Goal: Information Seeking & Learning: Learn about a topic

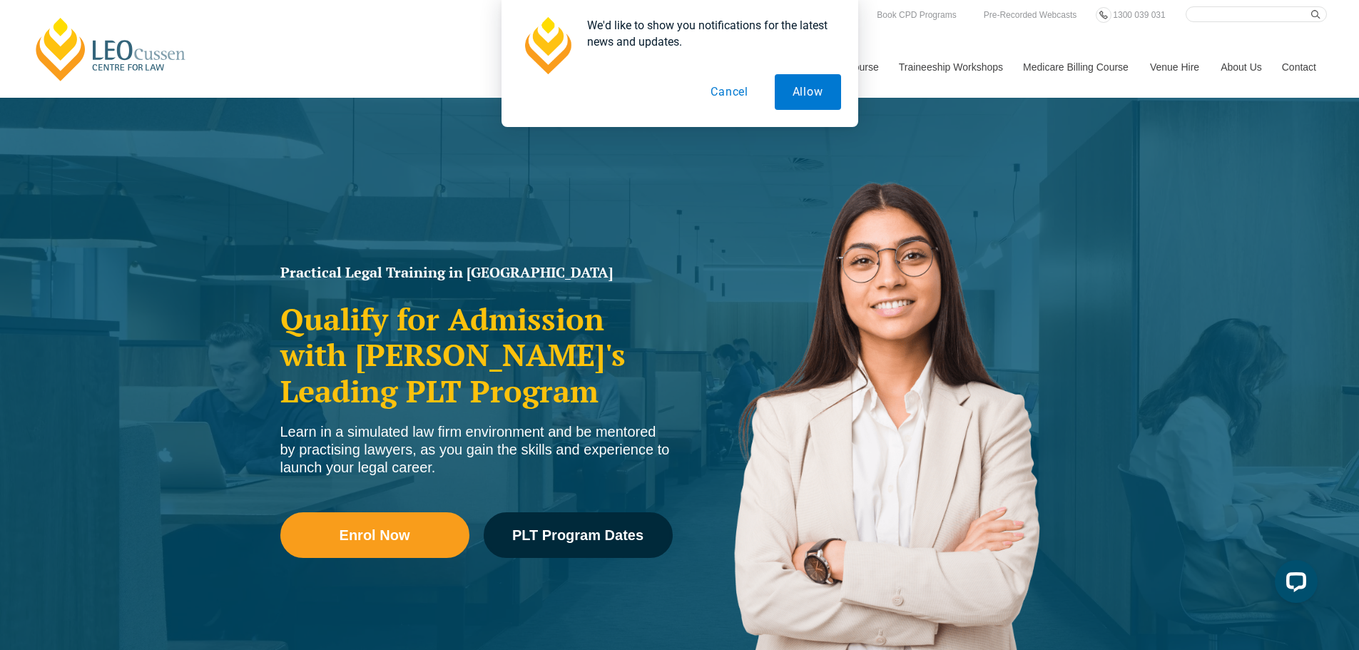
click at [722, 95] on button "Cancel" at bounding box center [728, 92] width 73 height 36
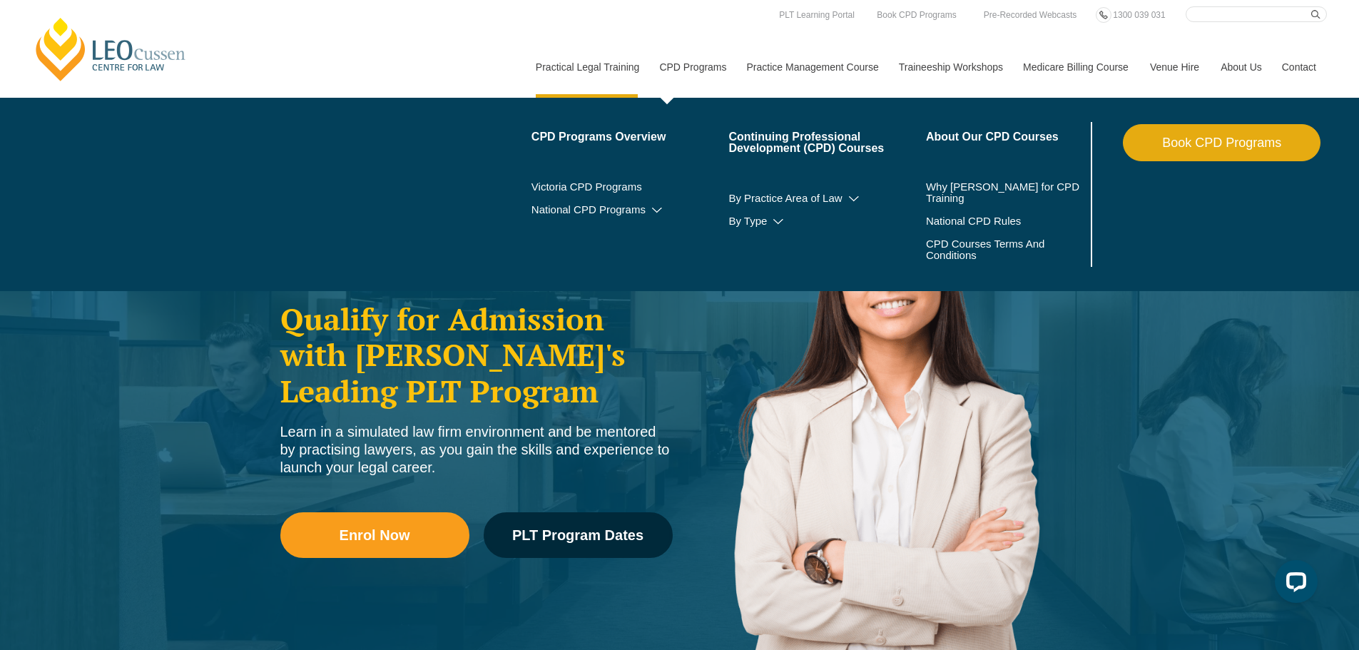
click at [712, 80] on link "CPD Programs" at bounding box center [691, 66] width 87 height 61
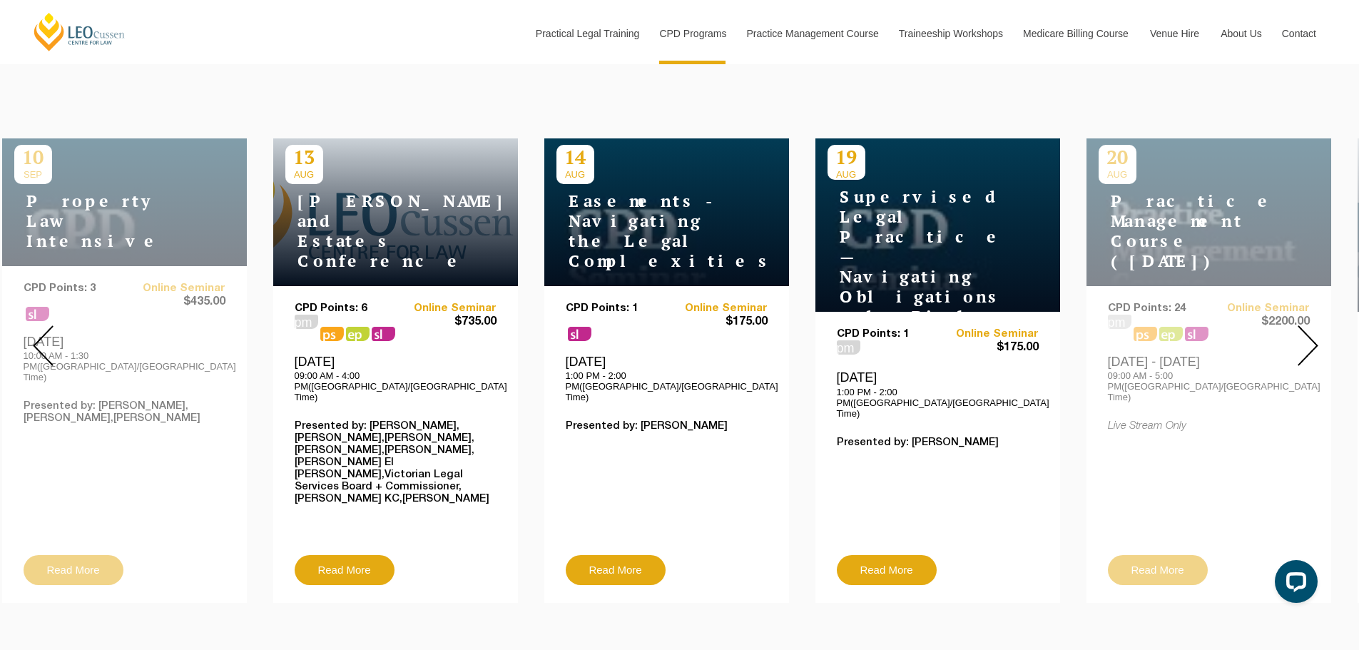
scroll to position [517, 0]
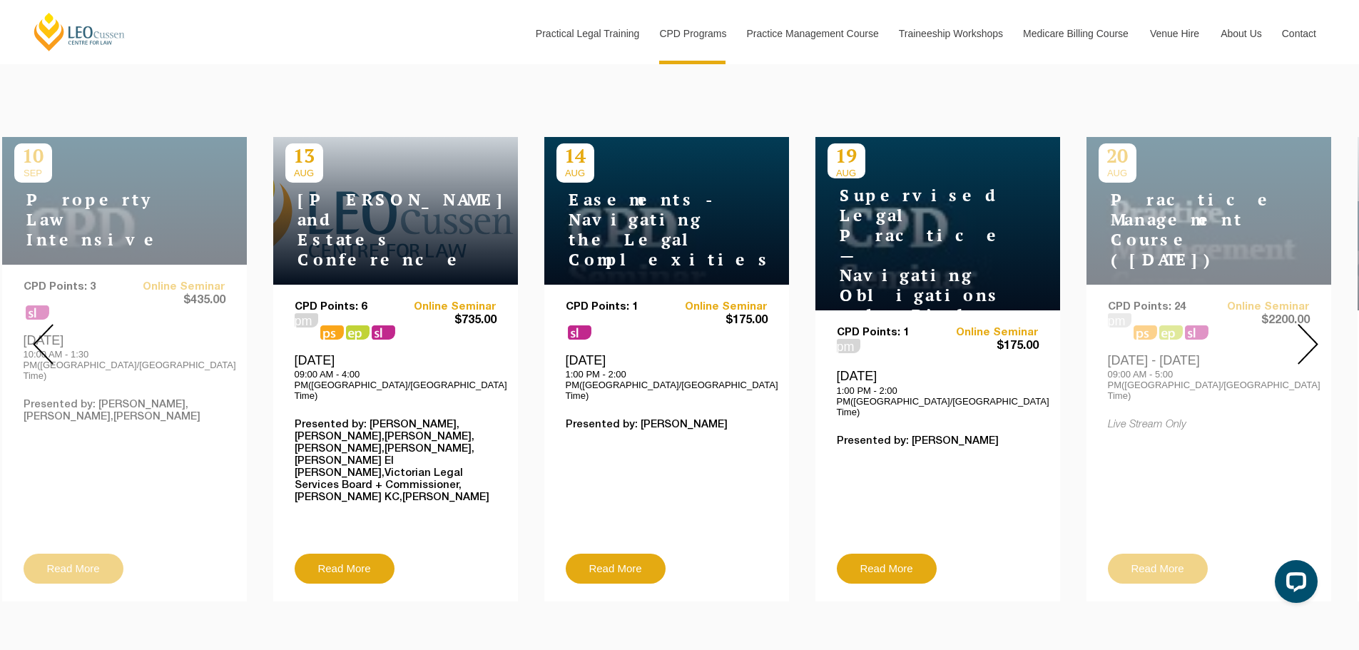
click at [1320, 330] on div at bounding box center [1307, 344] width 103 height 536
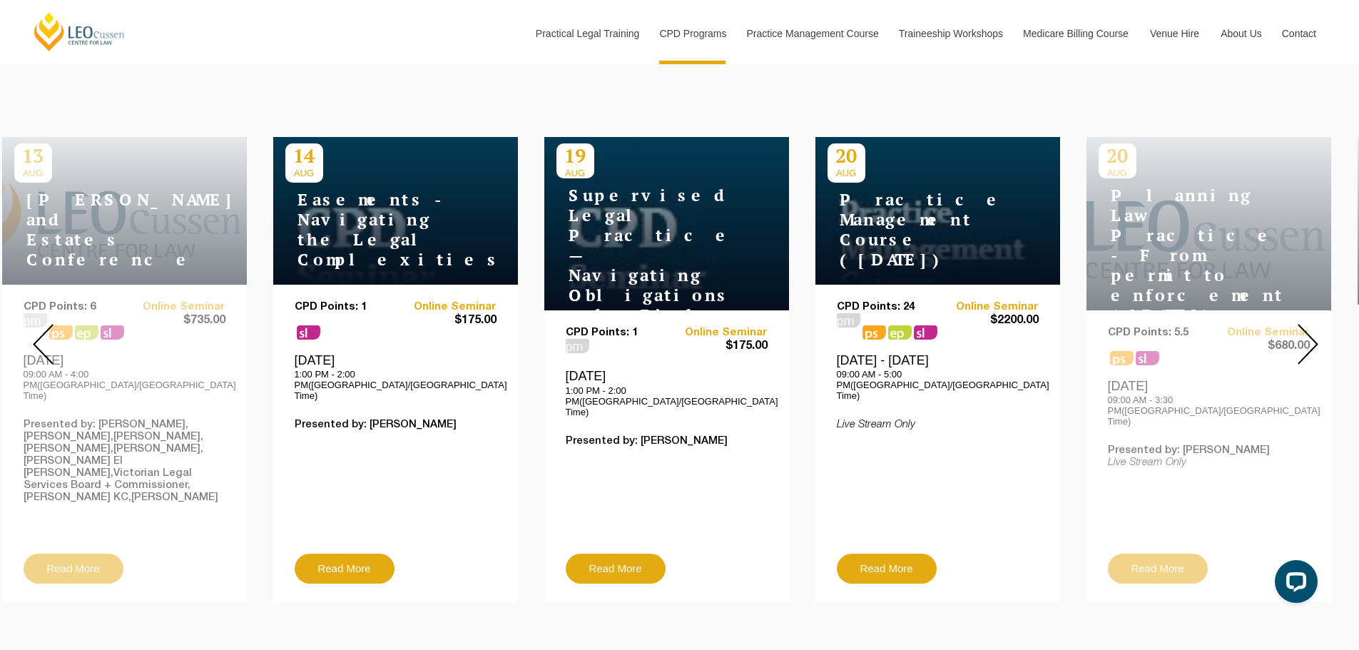
click at [1314, 330] on img at bounding box center [1307, 344] width 21 height 41
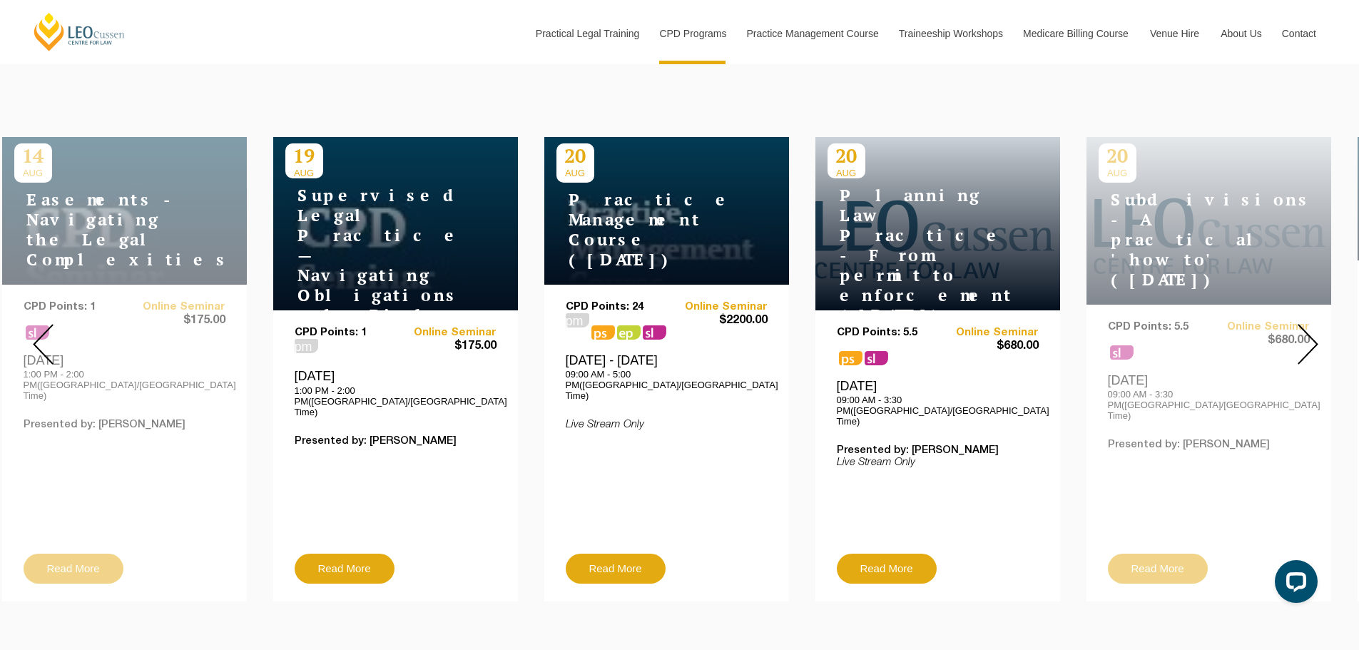
click at [1314, 332] on img at bounding box center [1307, 344] width 21 height 41
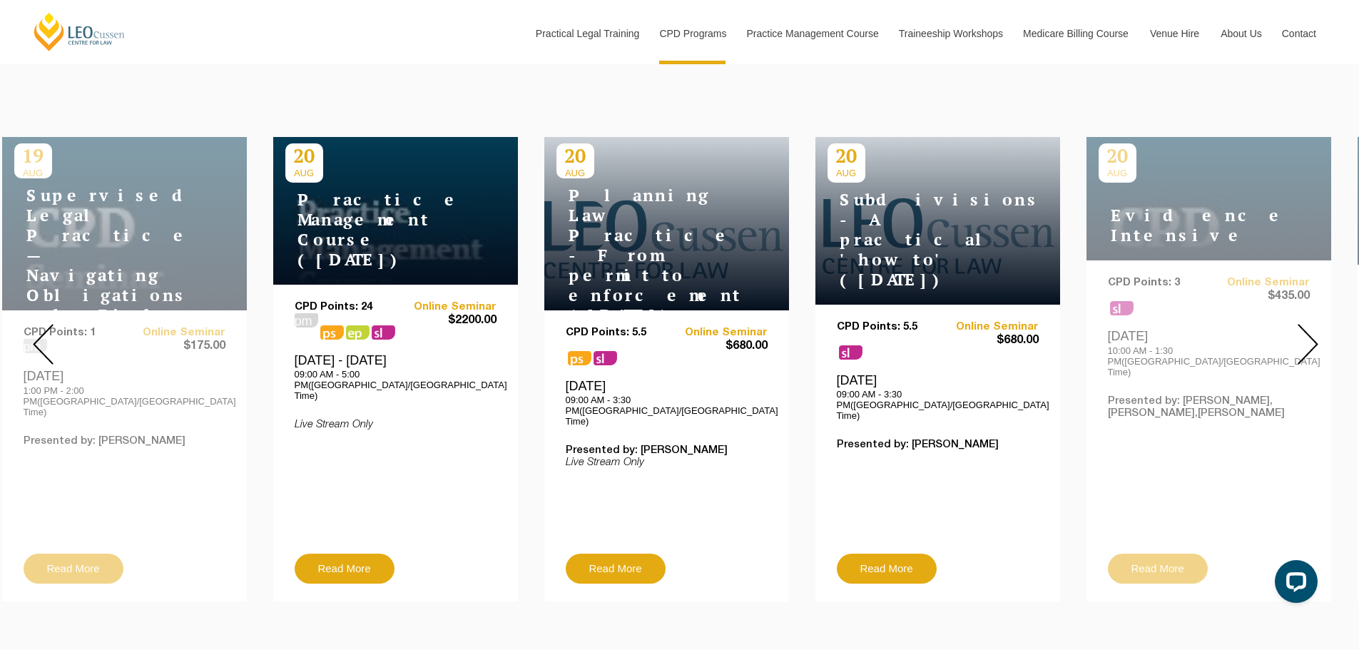
click at [1314, 332] on img at bounding box center [1307, 344] width 21 height 41
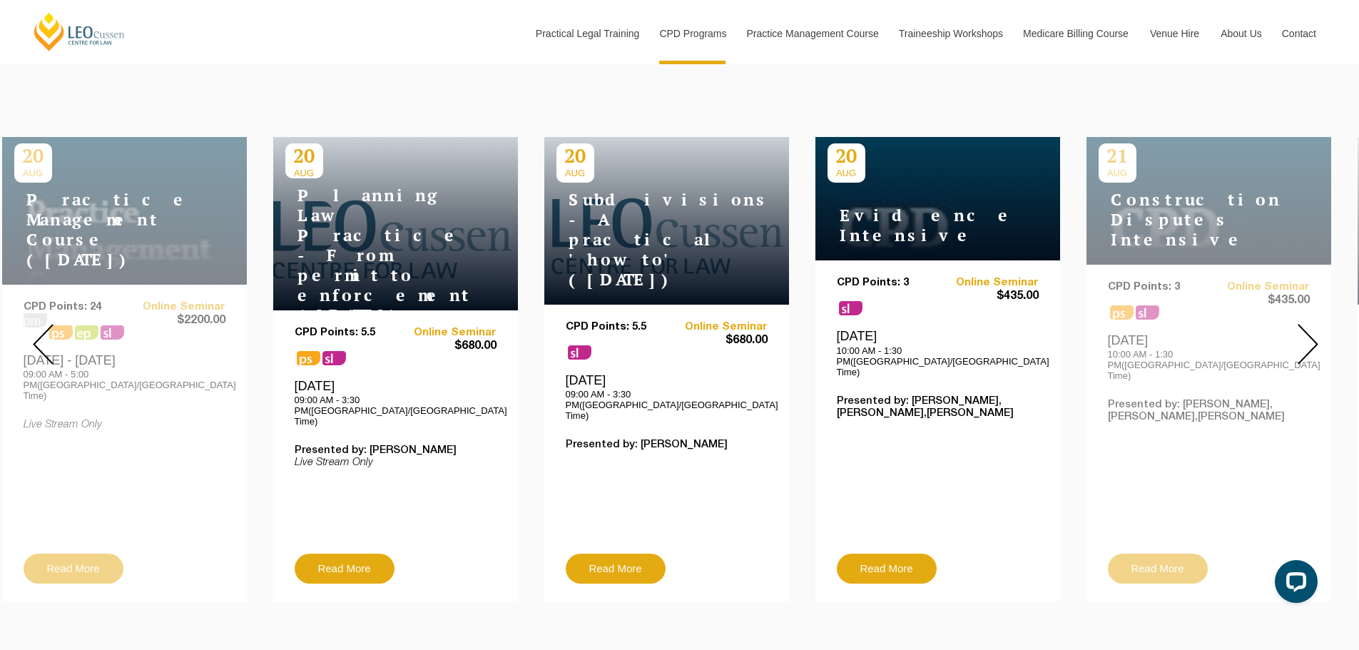
click at [1314, 332] on img at bounding box center [1307, 344] width 21 height 41
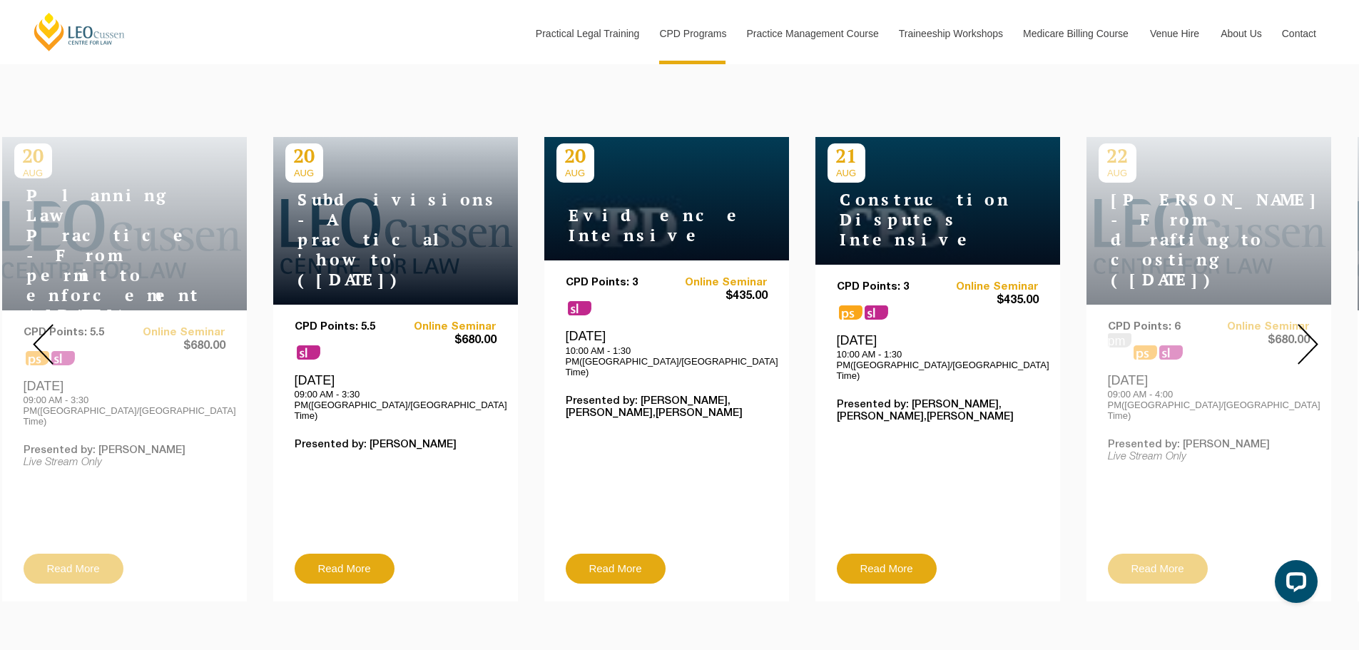
click at [1314, 332] on img at bounding box center [1307, 344] width 21 height 41
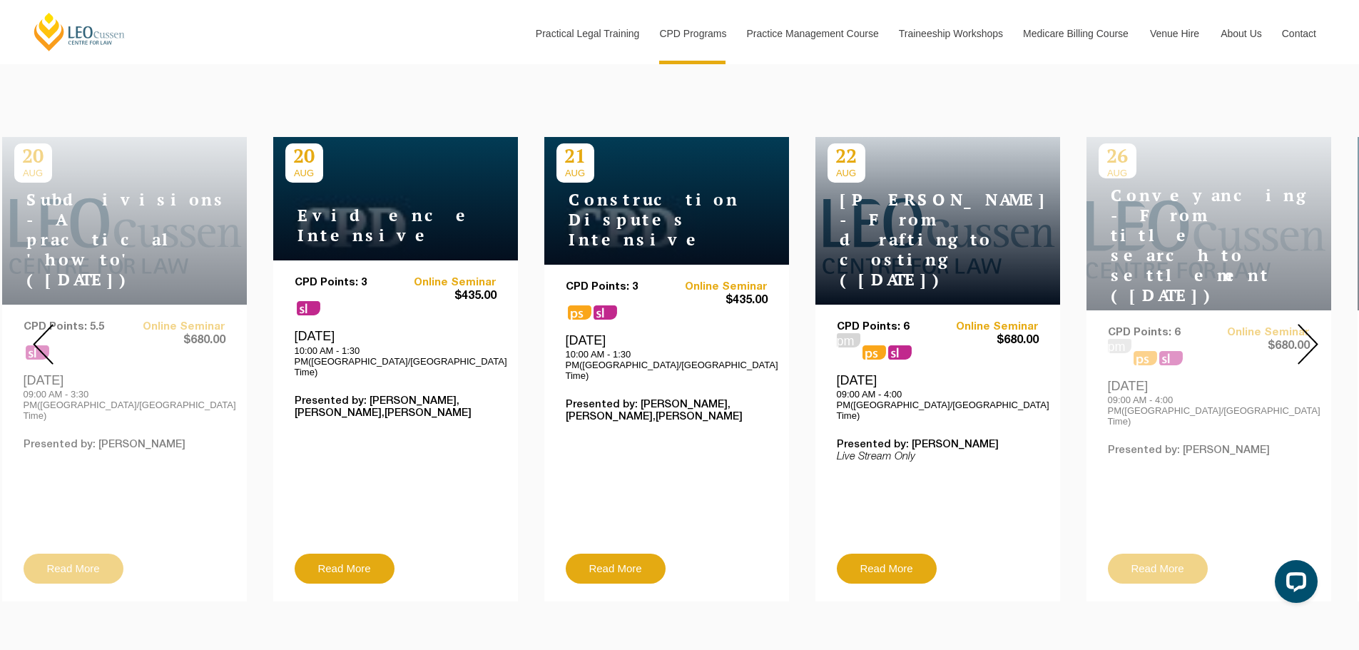
click at [1314, 332] on img at bounding box center [1307, 344] width 21 height 41
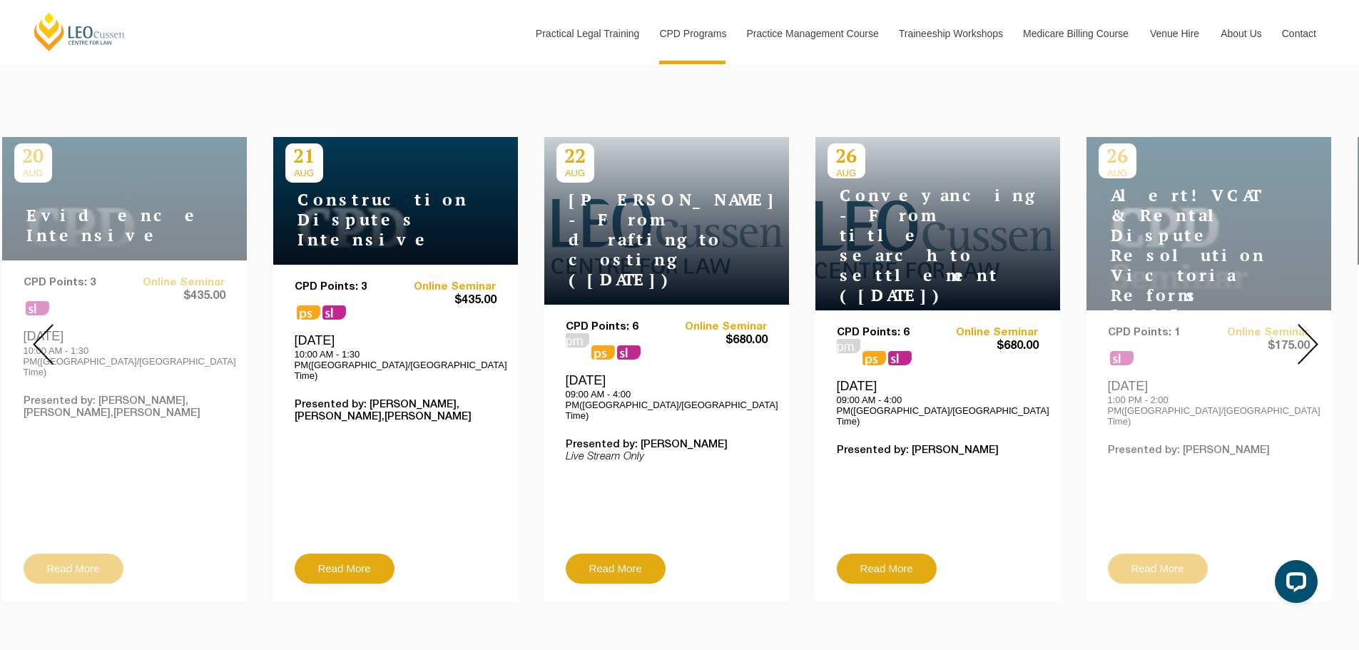
click at [1314, 332] on img at bounding box center [1307, 344] width 21 height 41
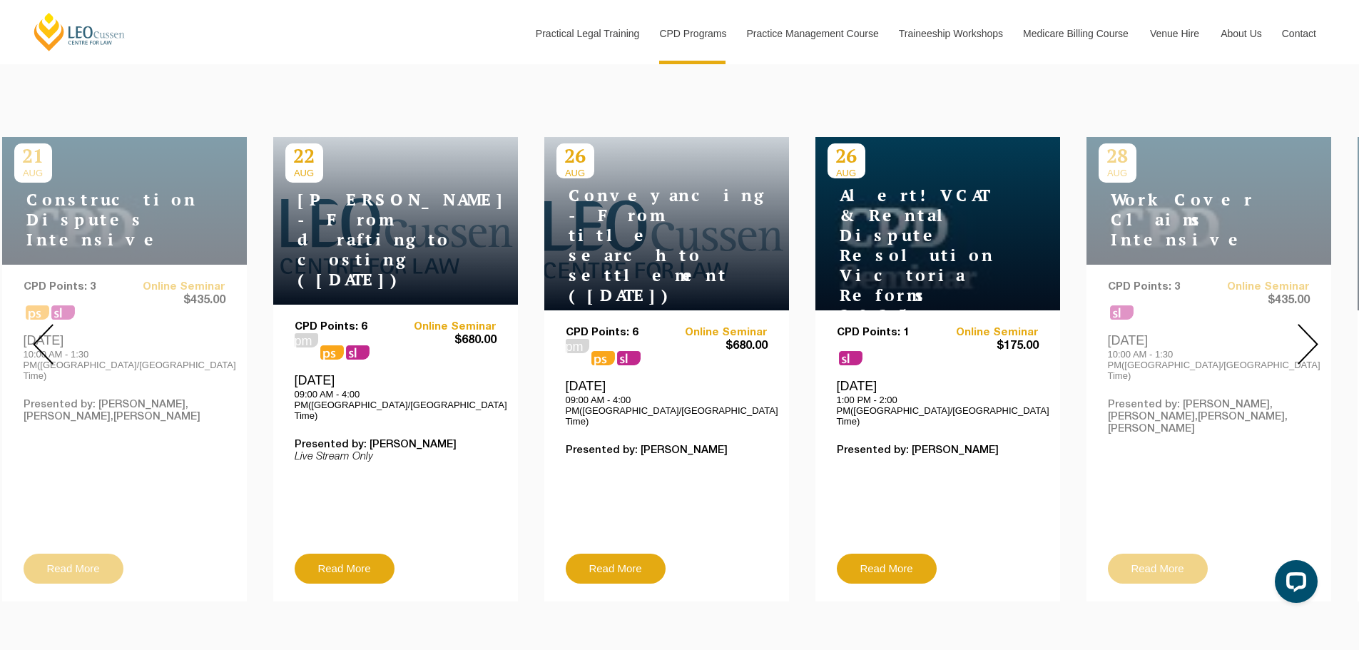
click at [1314, 332] on img at bounding box center [1307, 344] width 21 height 41
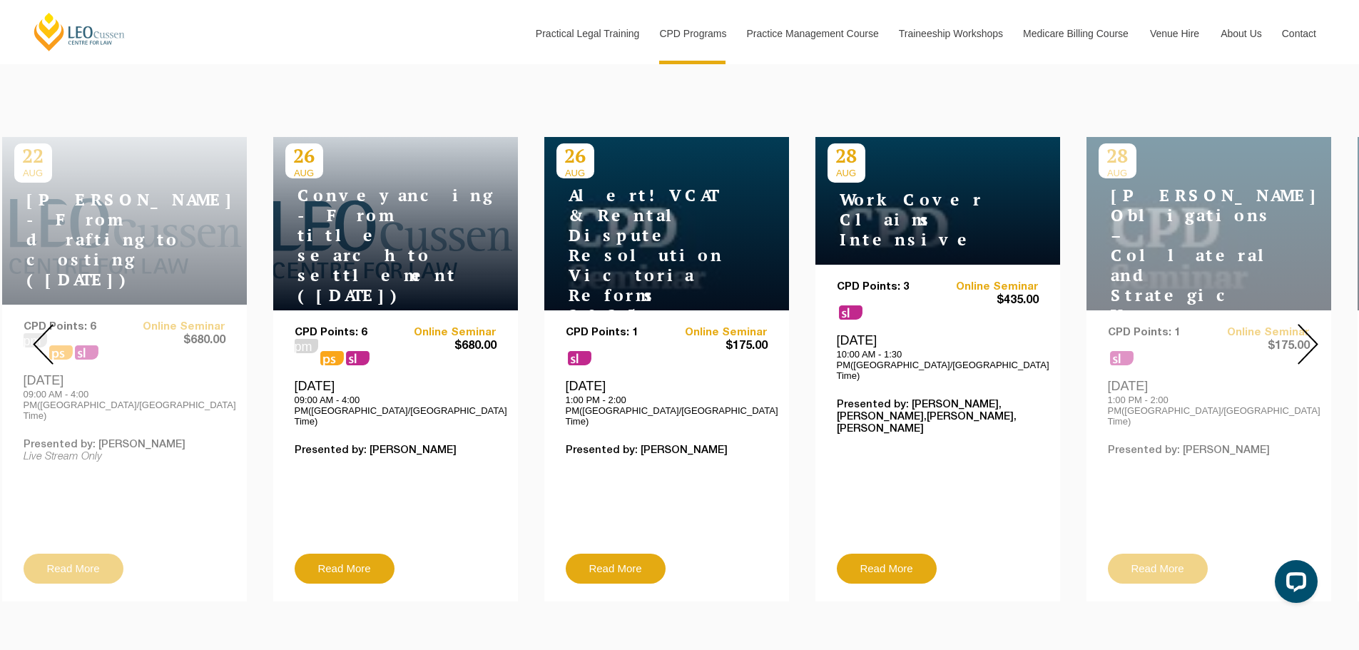
click at [1314, 332] on img at bounding box center [1307, 344] width 21 height 41
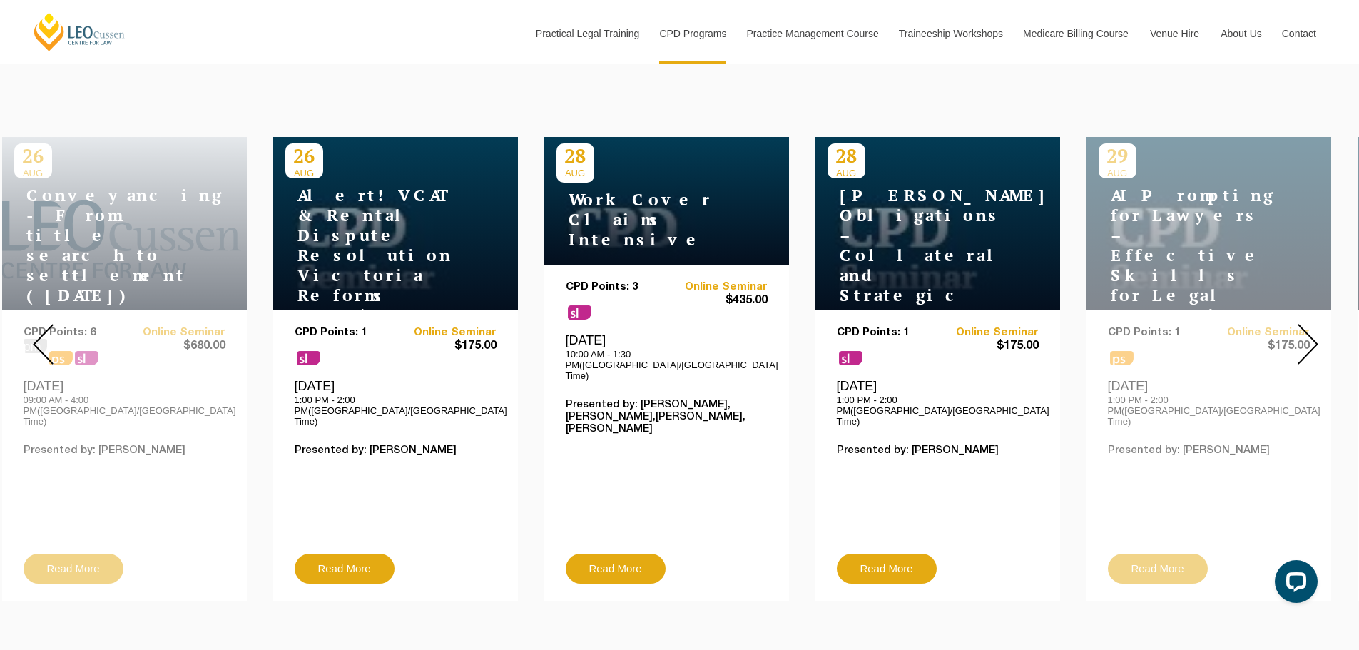
click at [1314, 332] on img at bounding box center [1307, 344] width 21 height 41
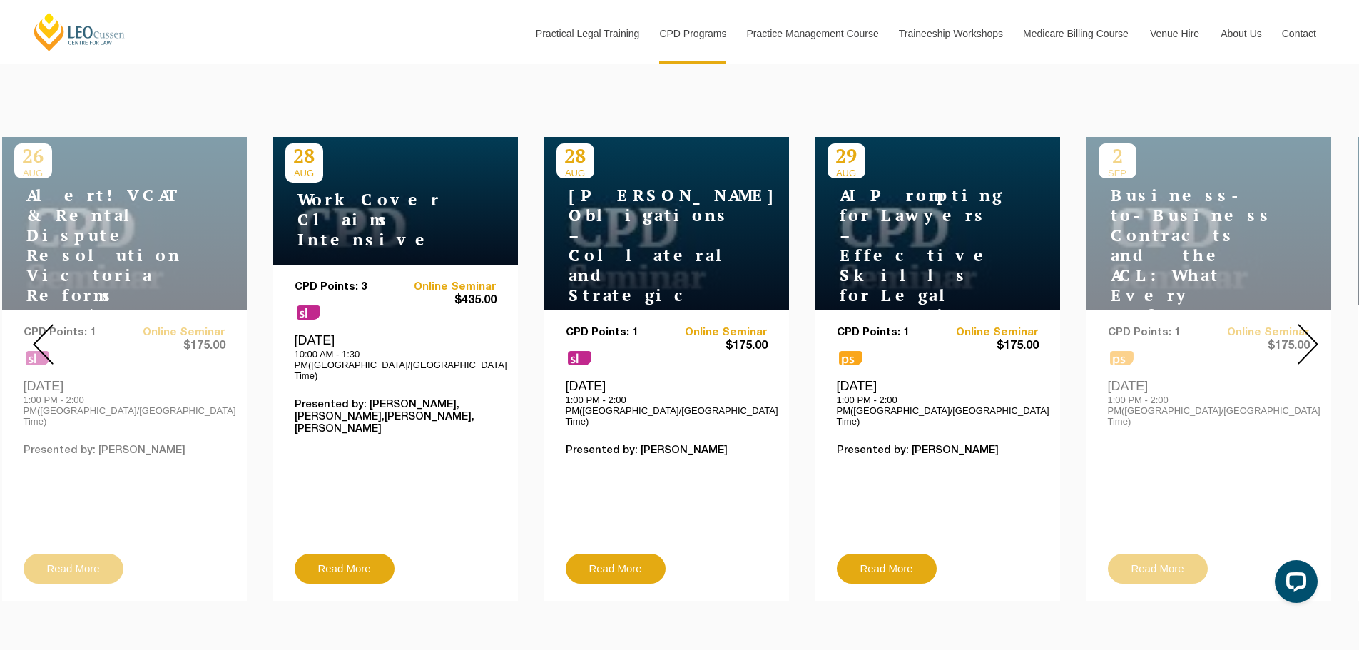
click at [1314, 332] on img at bounding box center [1307, 344] width 21 height 41
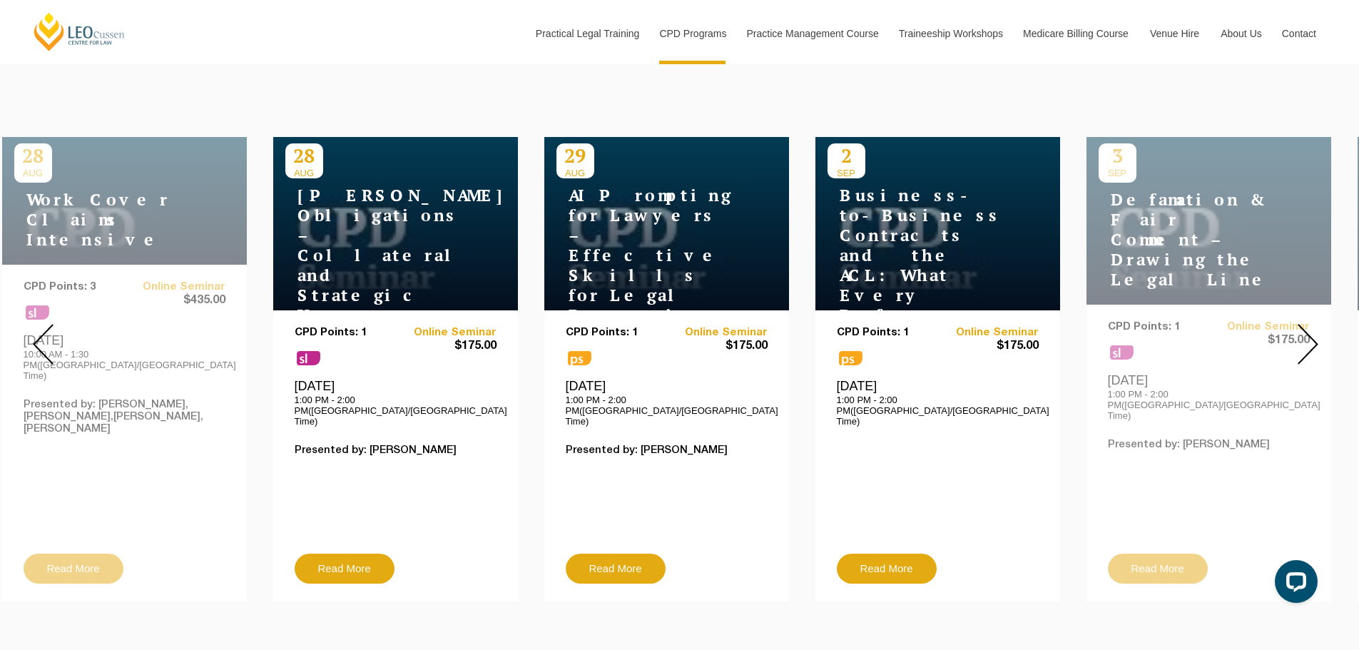
click at [1314, 332] on img at bounding box center [1307, 344] width 21 height 41
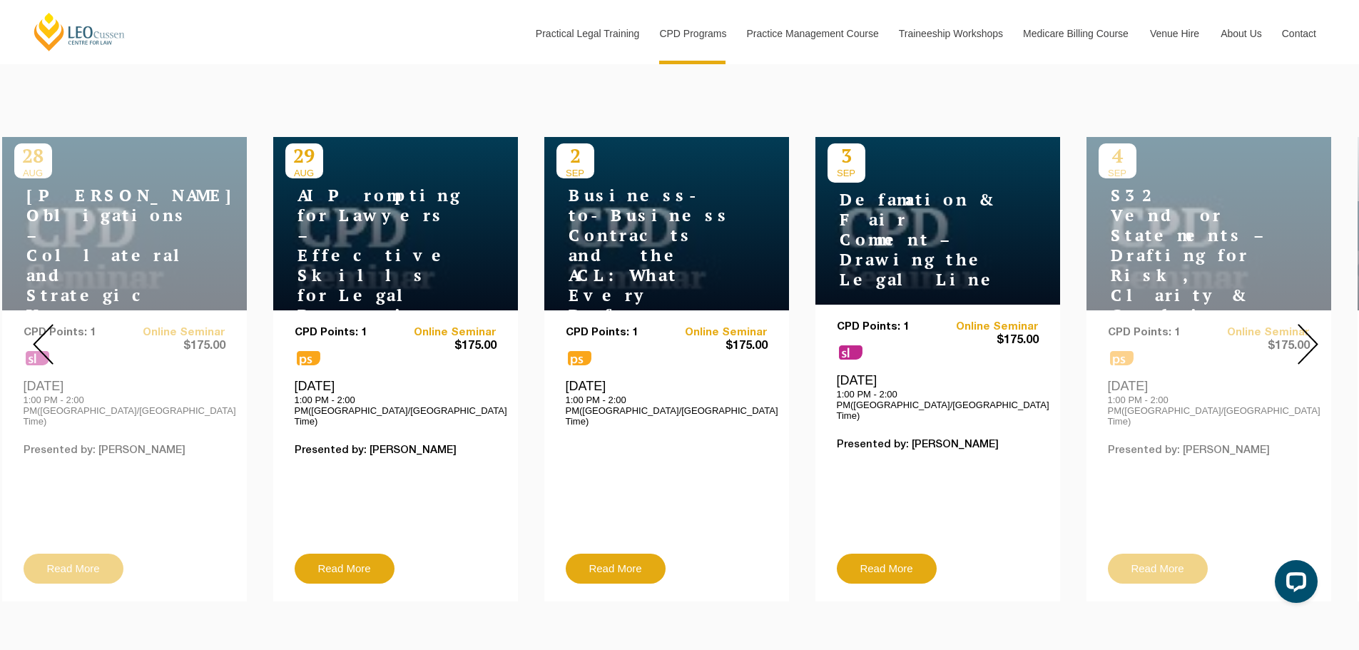
click at [1314, 332] on img at bounding box center [1307, 344] width 21 height 41
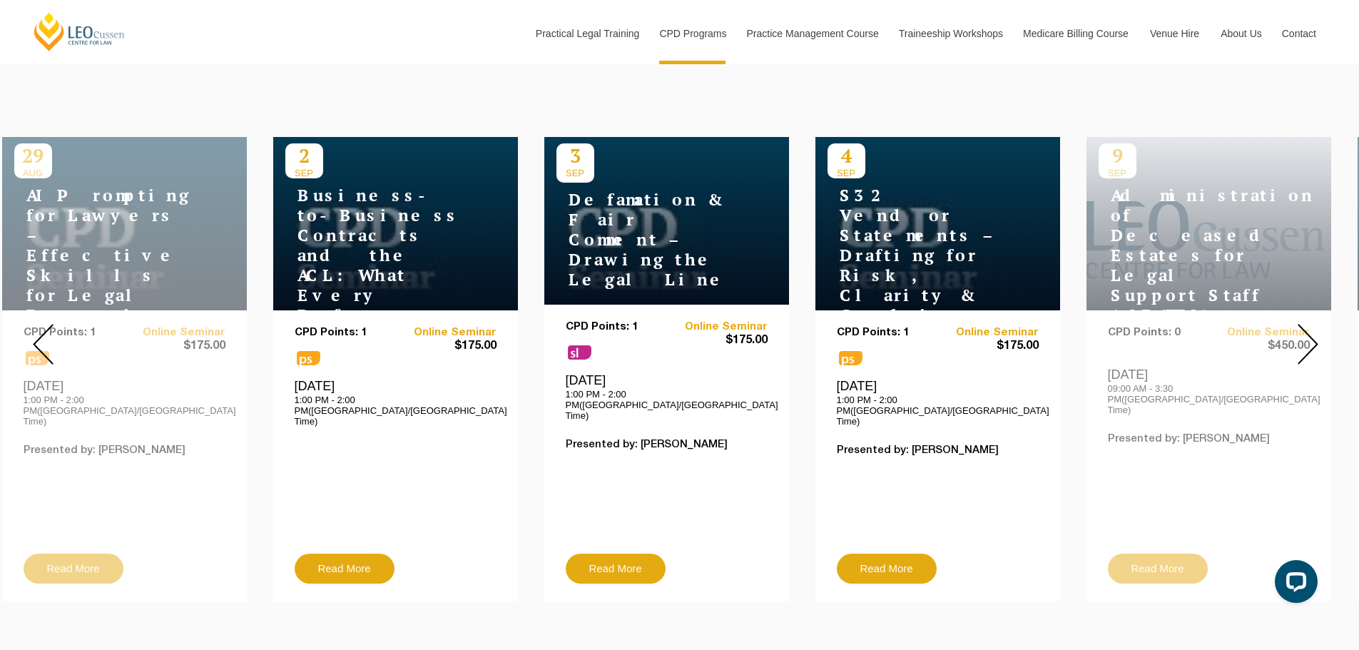
click at [1314, 332] on img at bounding box center [1307, 344] width 21 height 41
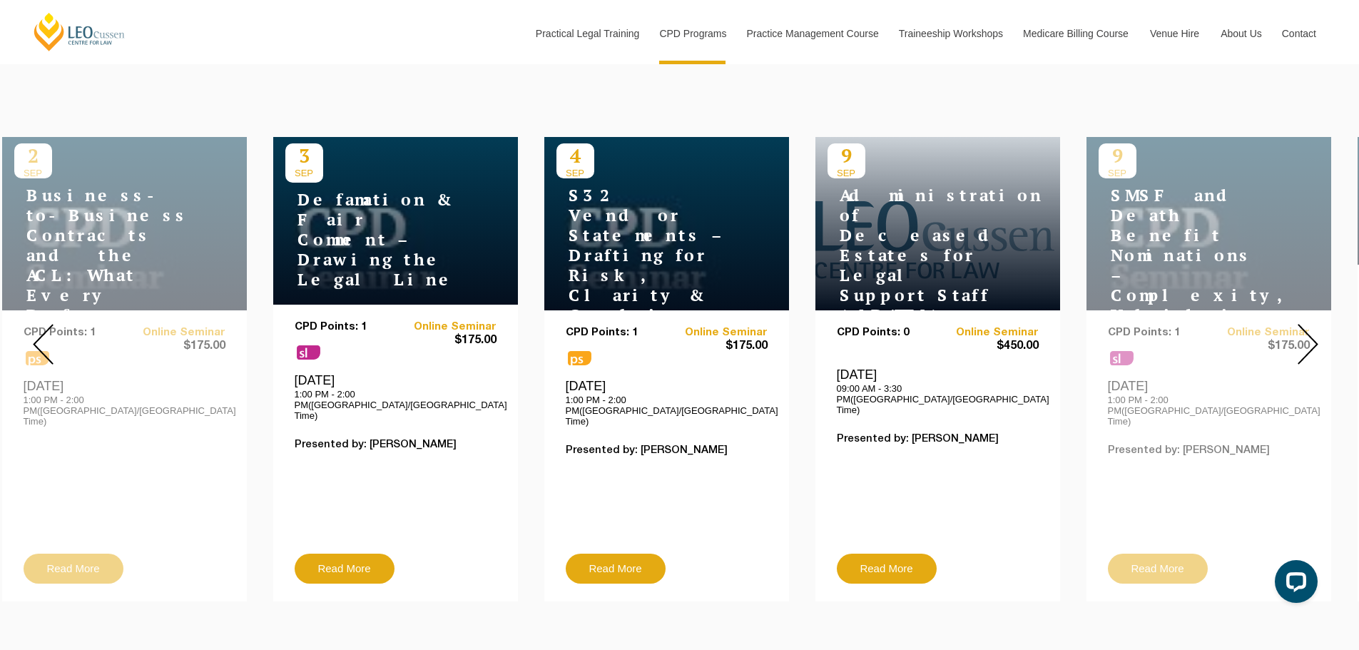
click at [1314, 332] on img at bounding box center [1307, 344] width 21 height 41
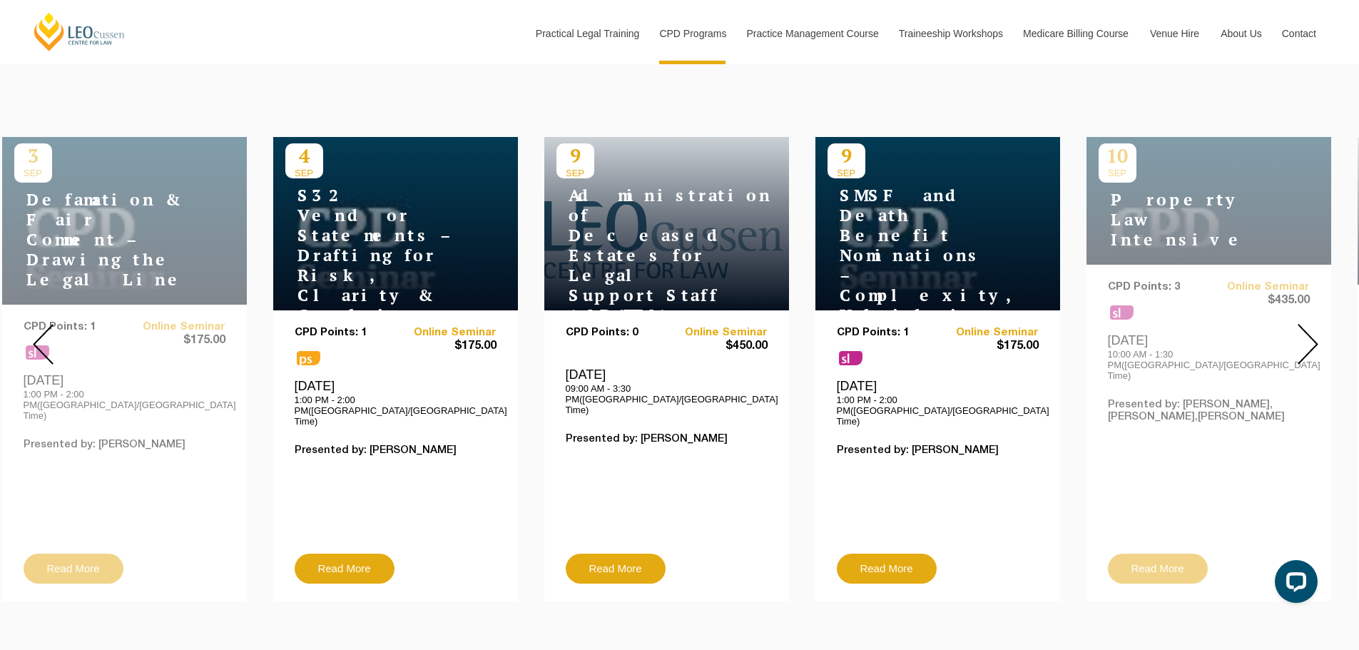
click at [1314, 332] on img at bounding box center [1307, 344] width 21 height 41
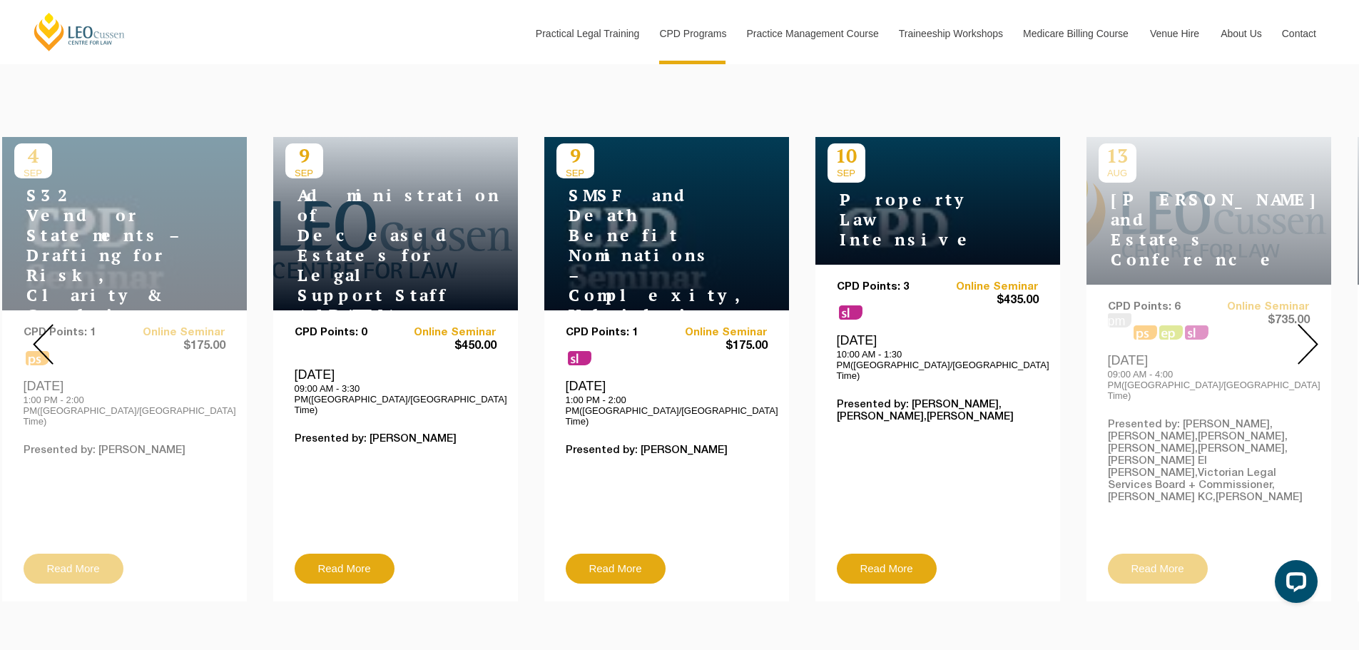
click at [1314, 332] on img at bounding box center [1307, 344] width 21 height 41
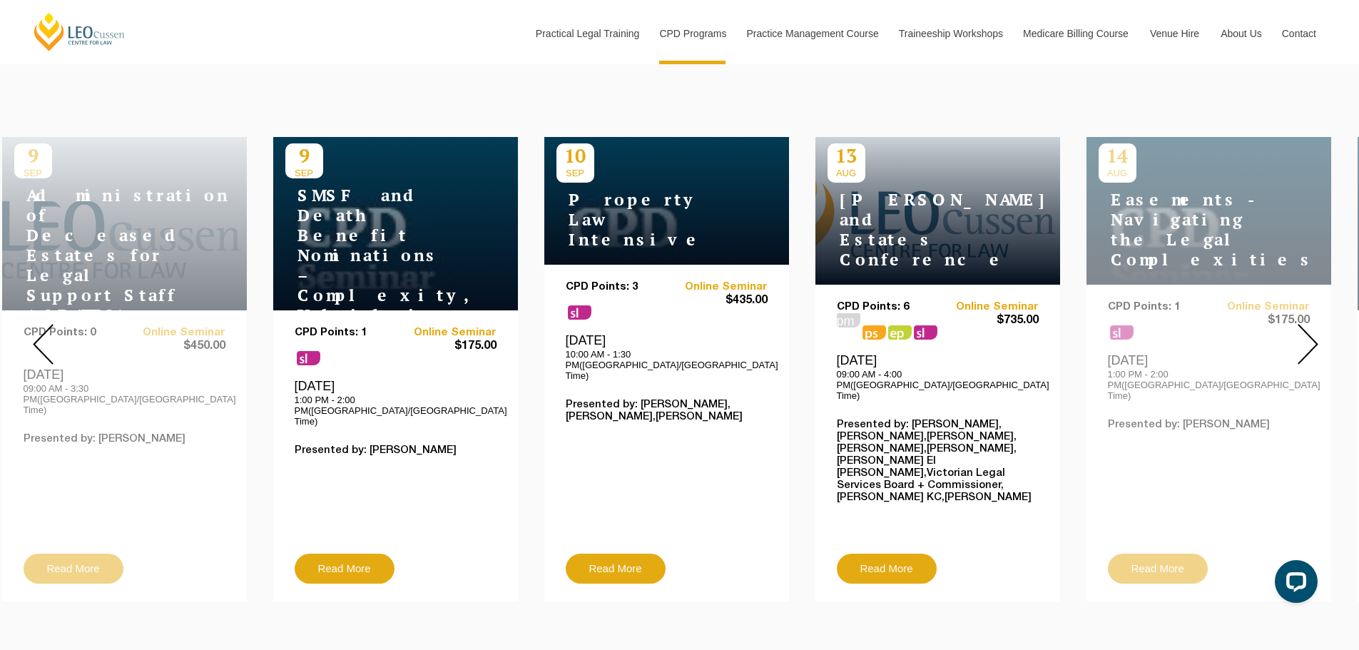
click at [1314, 332] on img at bounding box center [1307, 344] width 21 height 41
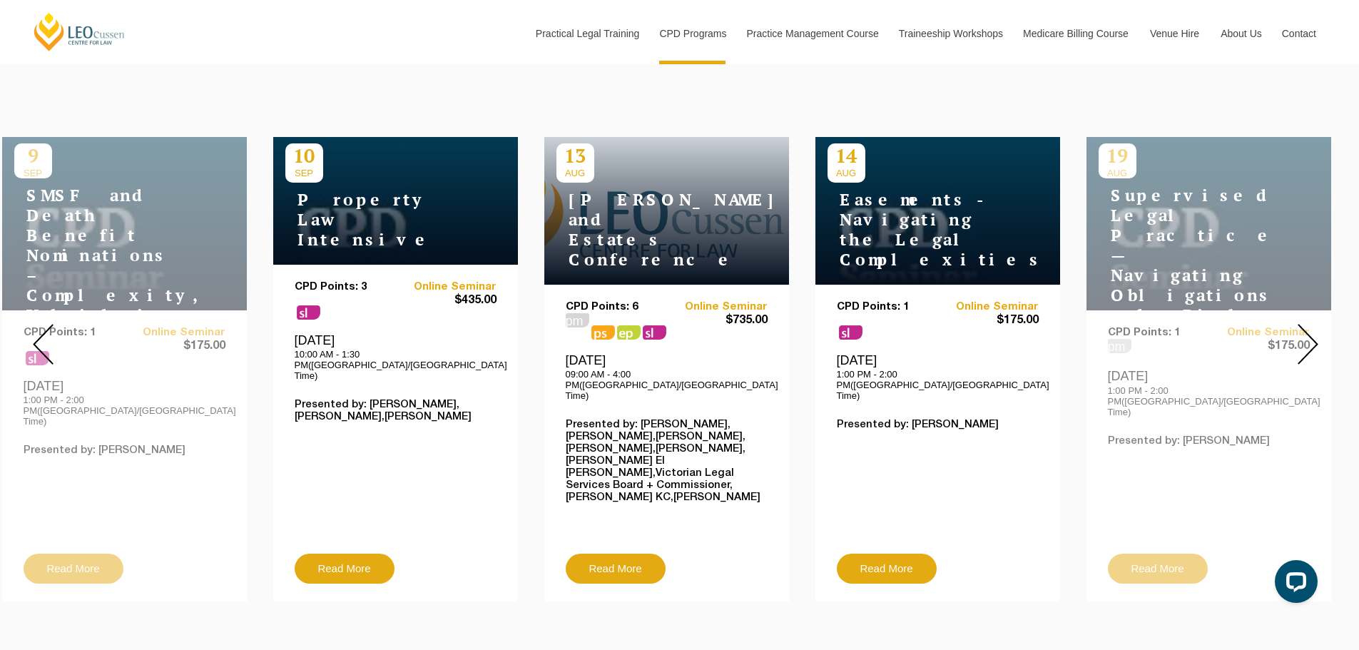
click at [1314, 332] on img at bounding box center [1307, 344] width 21 height 41
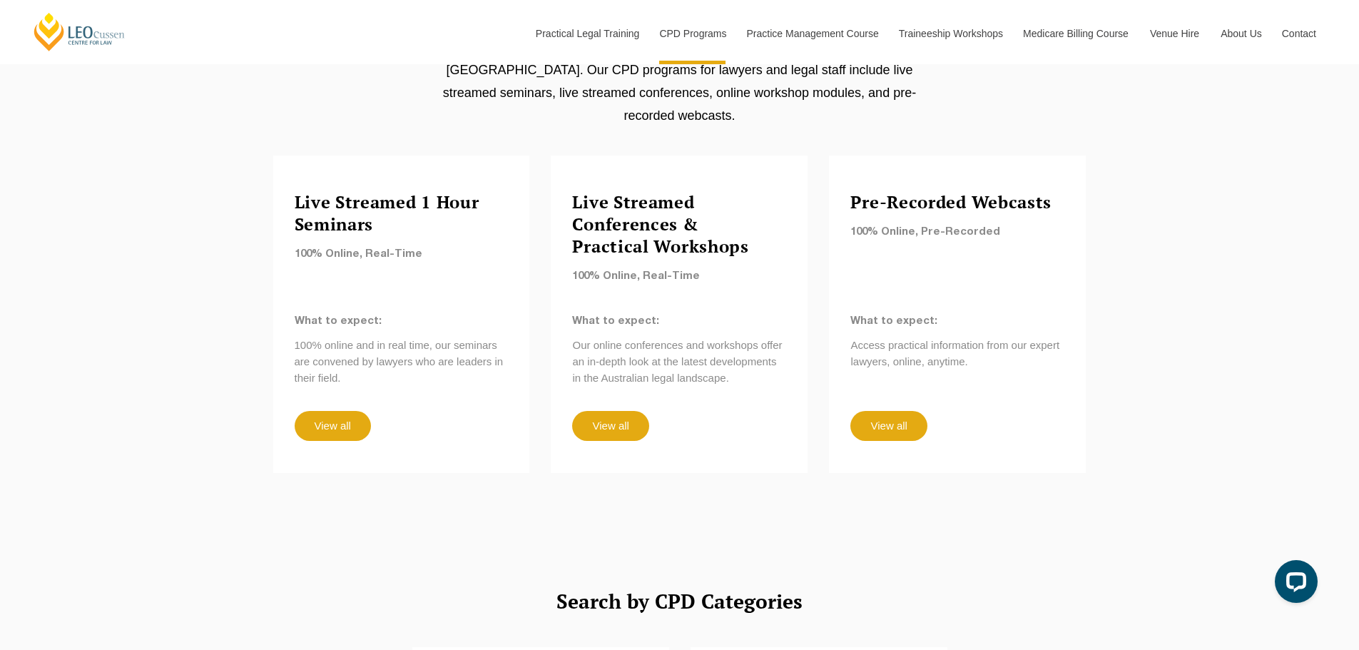
scroll to position [1284, 0]
click at [615, 410] on link "View all" at bounding box center [610, 425] width 76 height 30
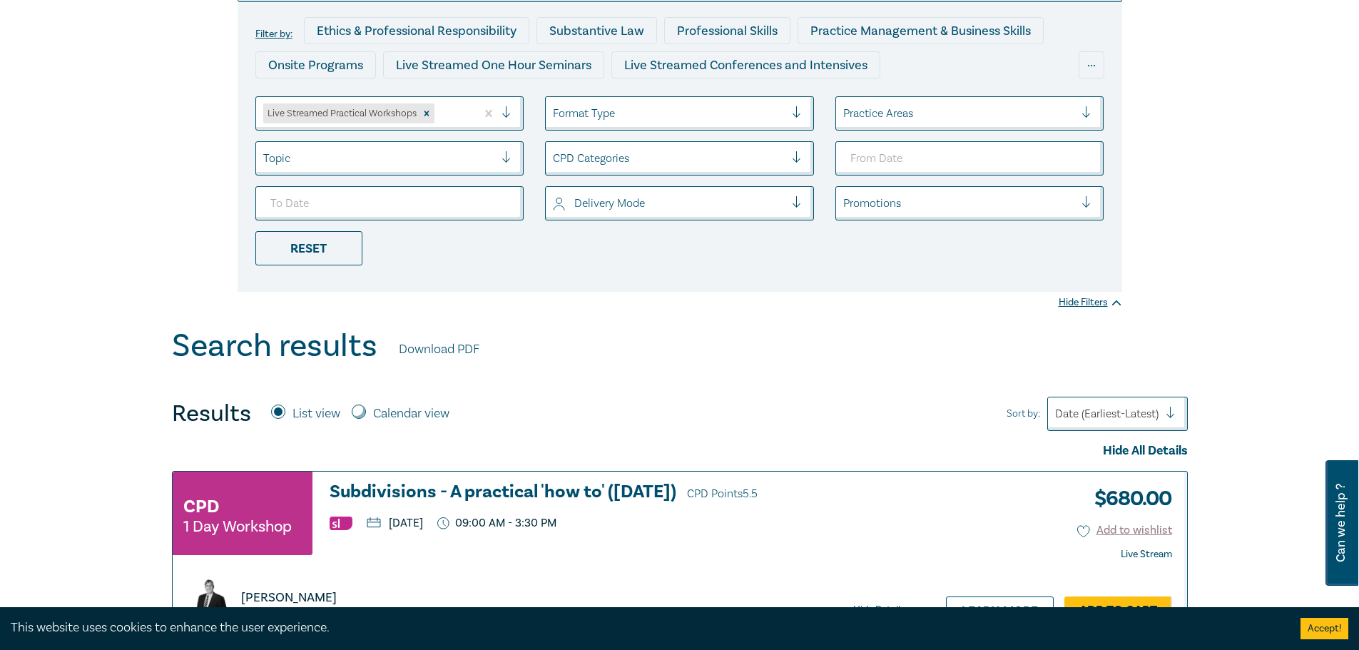
scroll to position [196, 0]
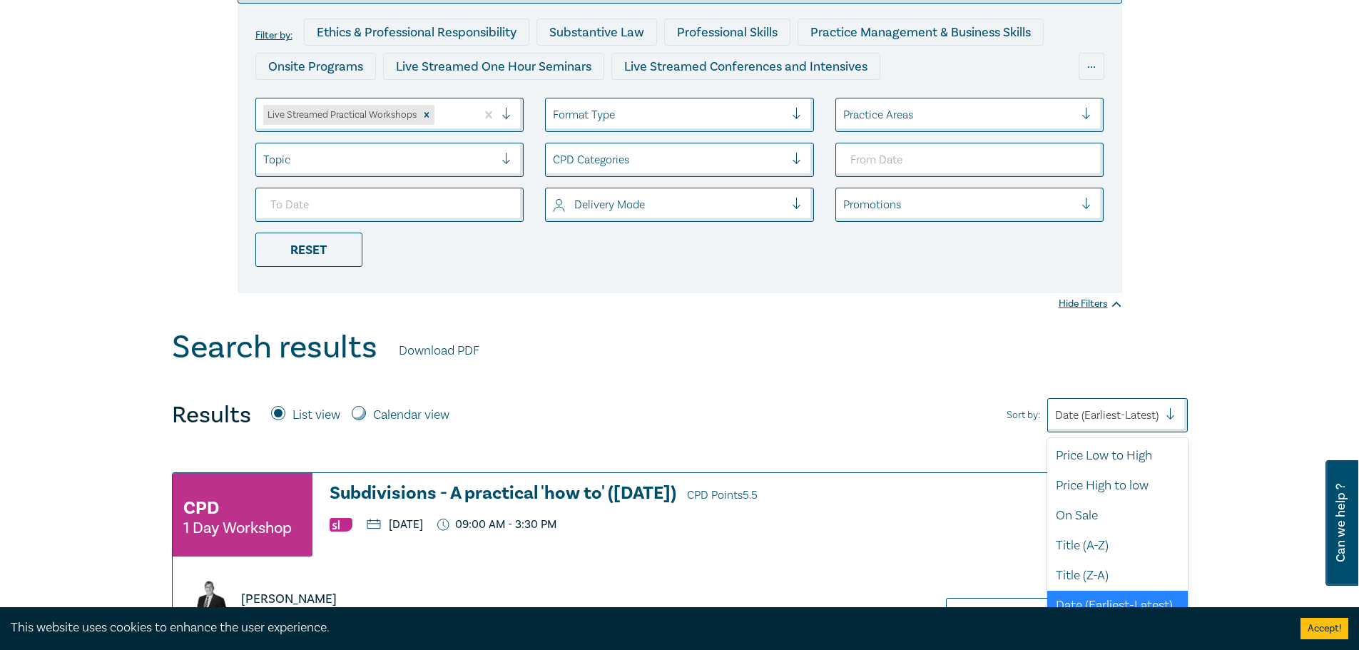
click at [1064, 403] on div "Date (Earliest-Latest)" at bounding box center [1107, 415] width 118 height 24
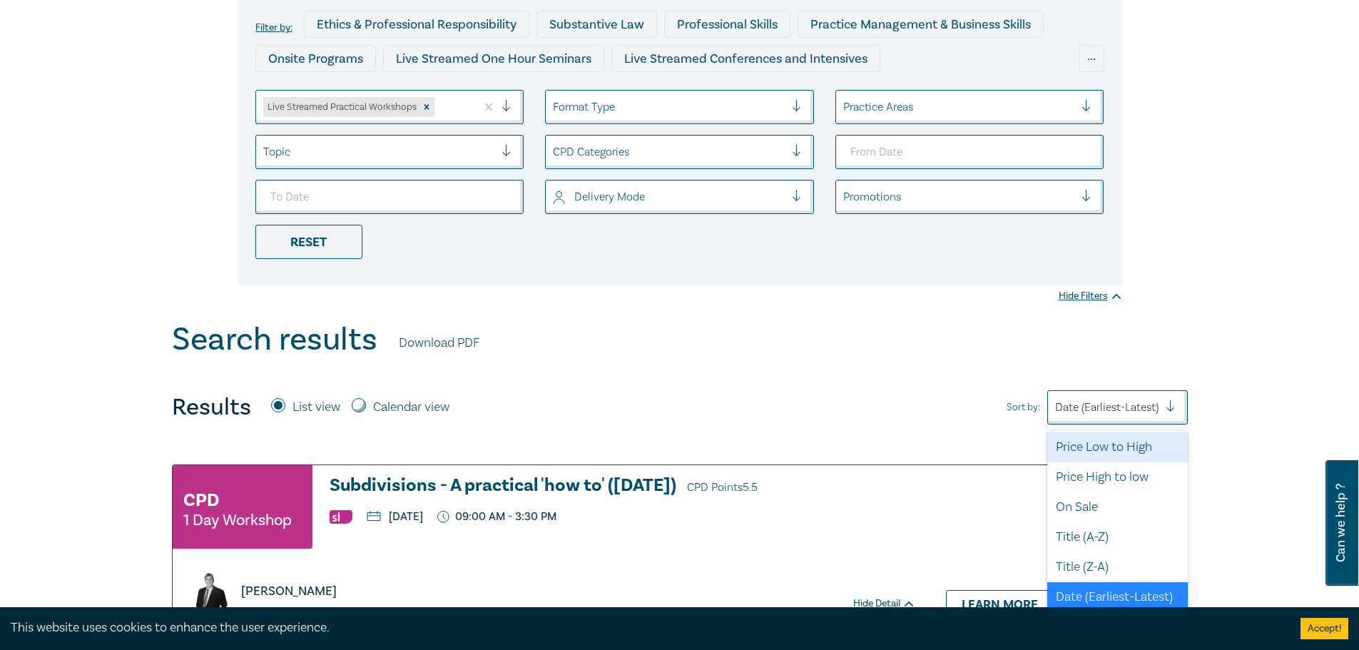
scroll to position [38, 0]
click at [1083, 612] on div "Date (Latest-Earliest)" at bounding box center [1117, 627] width 140 height 30
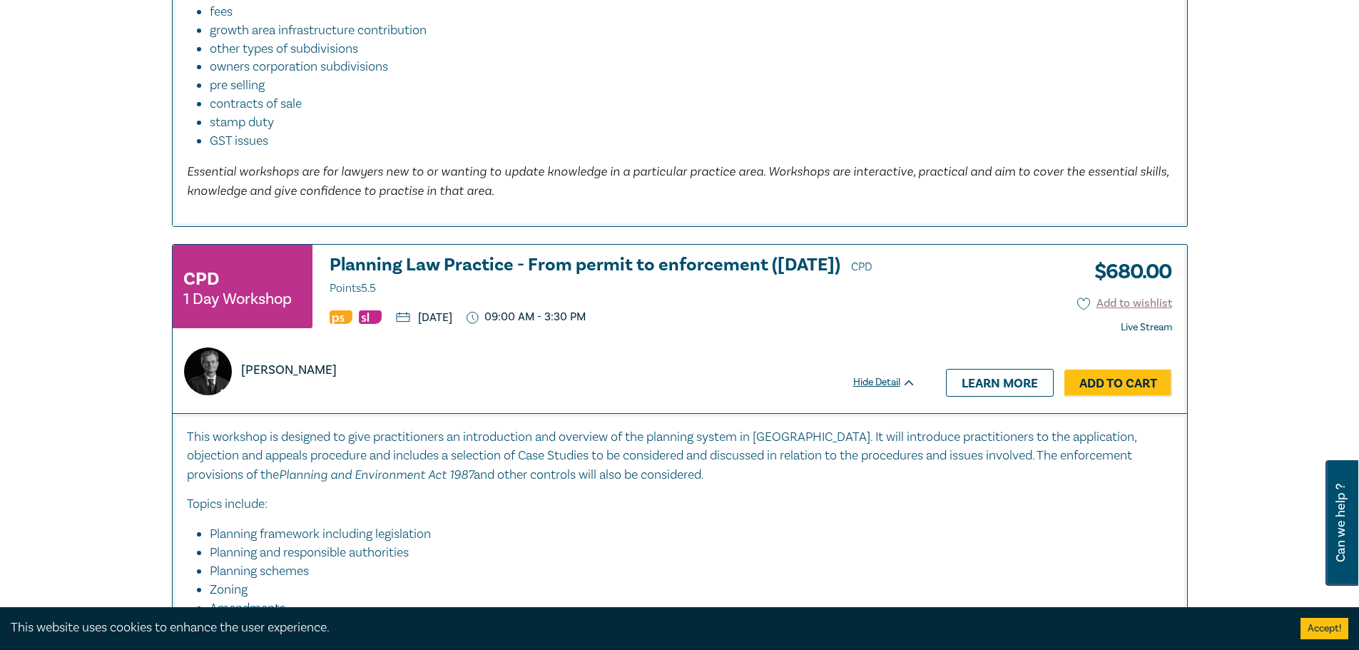
scroll to position [1003, 0]
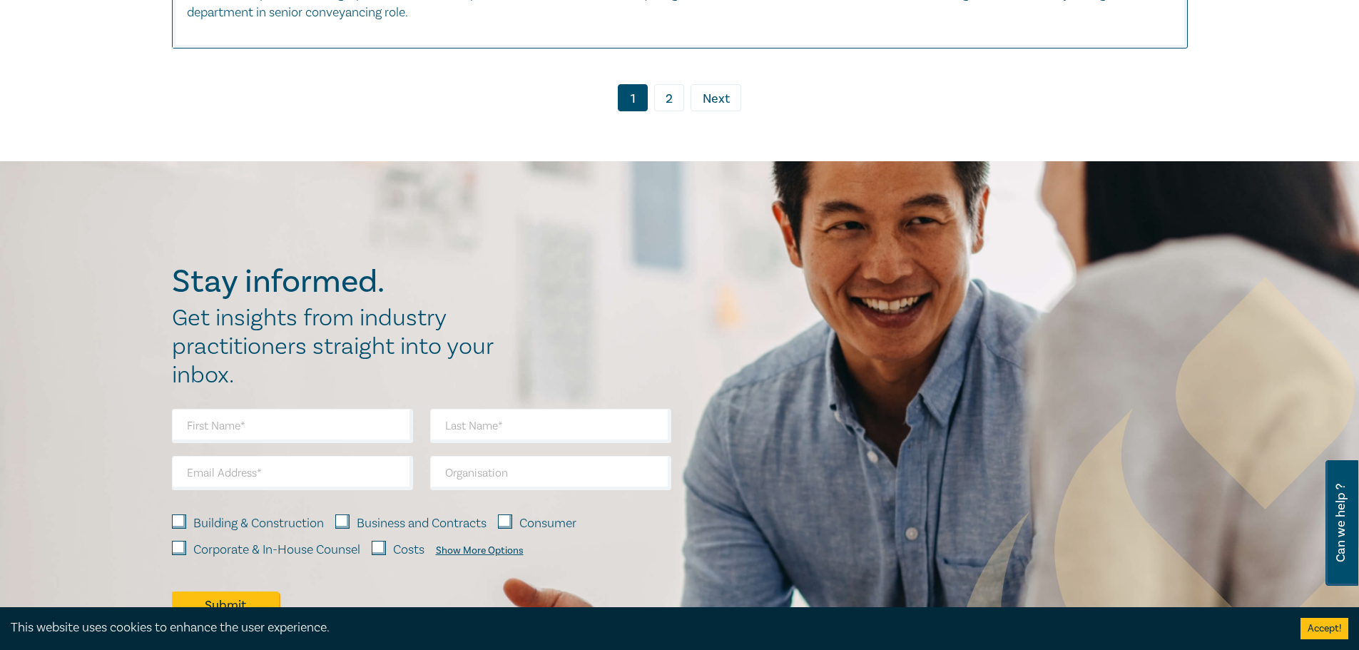
click at [675, 93] on link "2" at bounding box center [669, 97] width 30 height 27
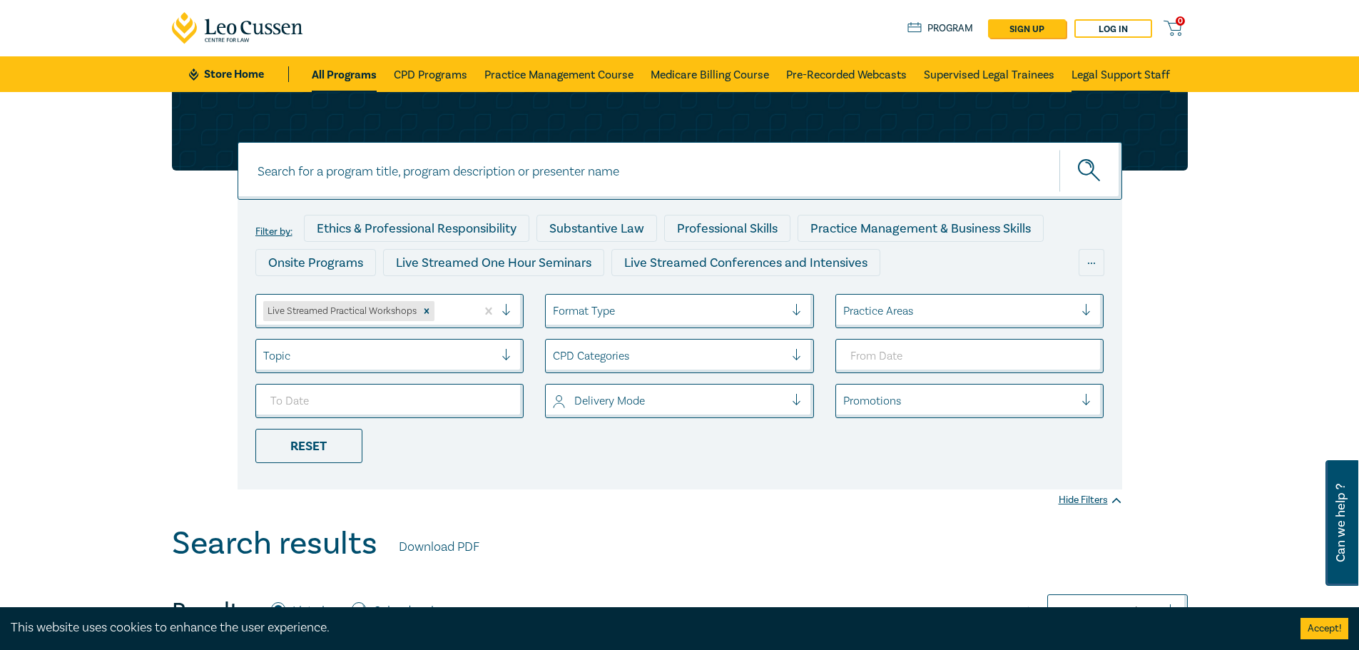
click at [1088, 76] on link "Legal Support Staff" at bounding box center [1120, 74] width 98 height 36
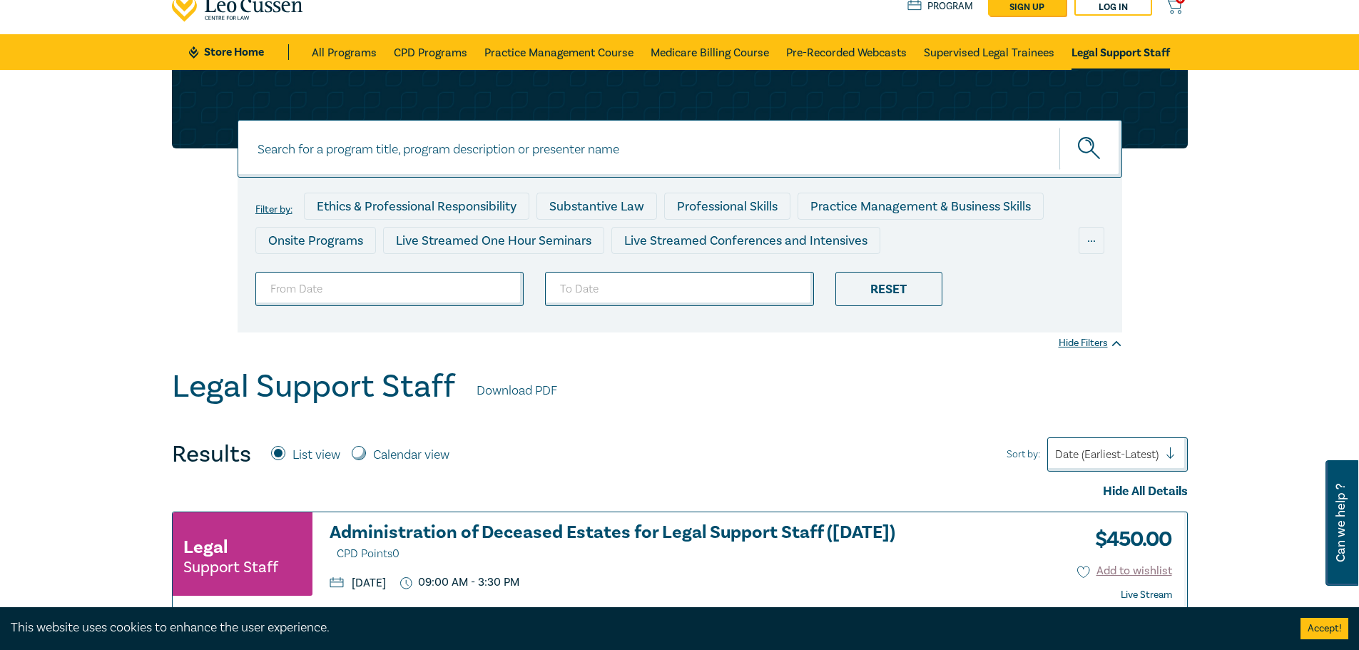
scroll to position [21, 0]
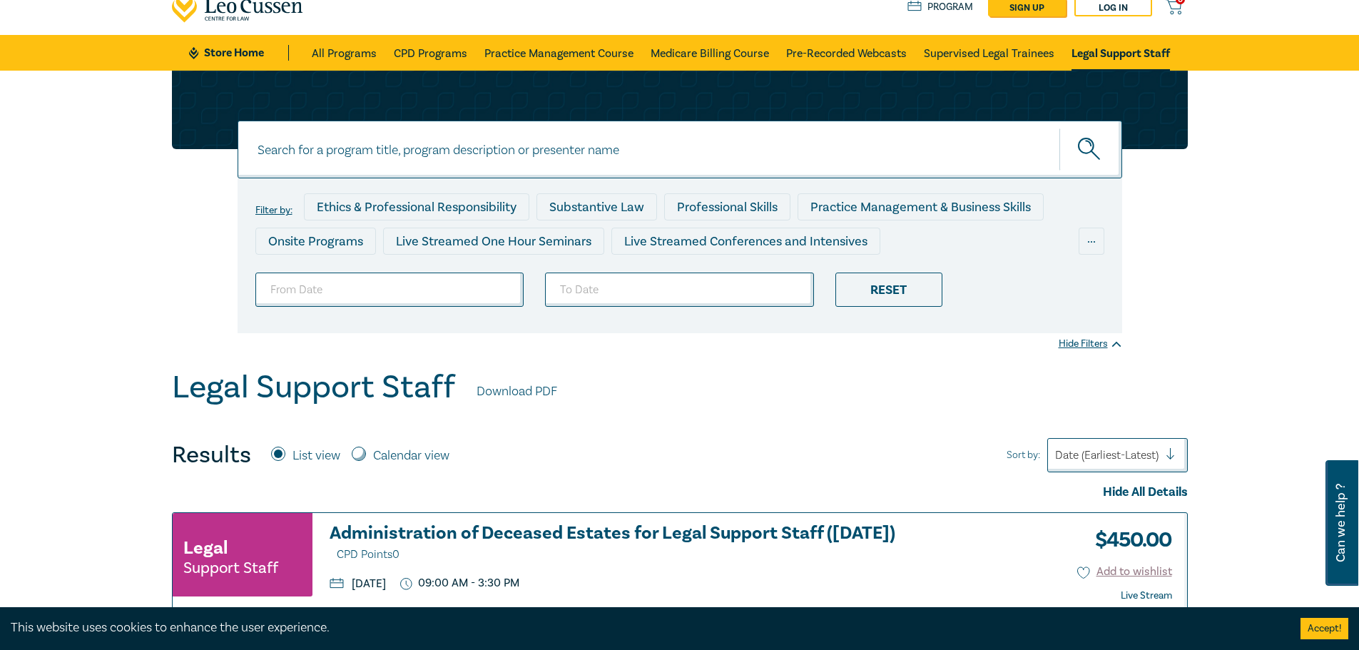
click at [378, 456] on label "Calendar view" at bounding box center [411, 455] width 76 height 19
click at [366, 456] on input "Calendar view" at bounding box center [359, 453] width 14 height 14
radio input "true"
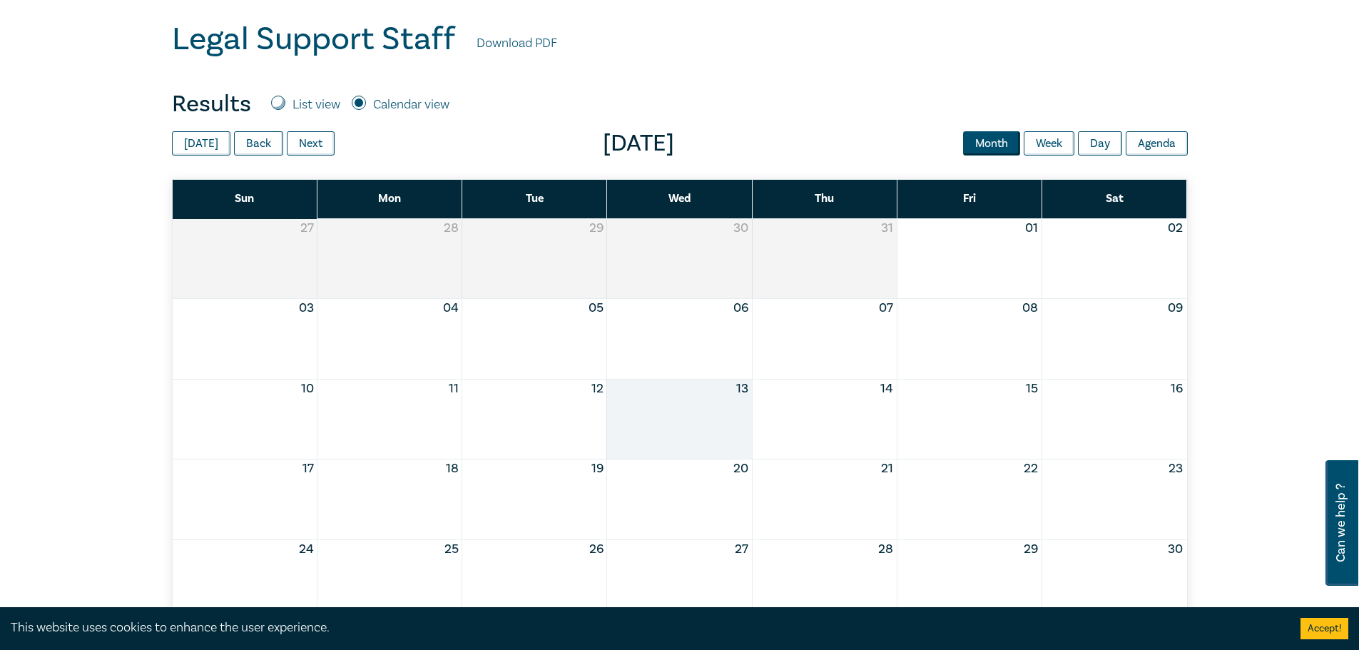
scroll to position [368, 0]
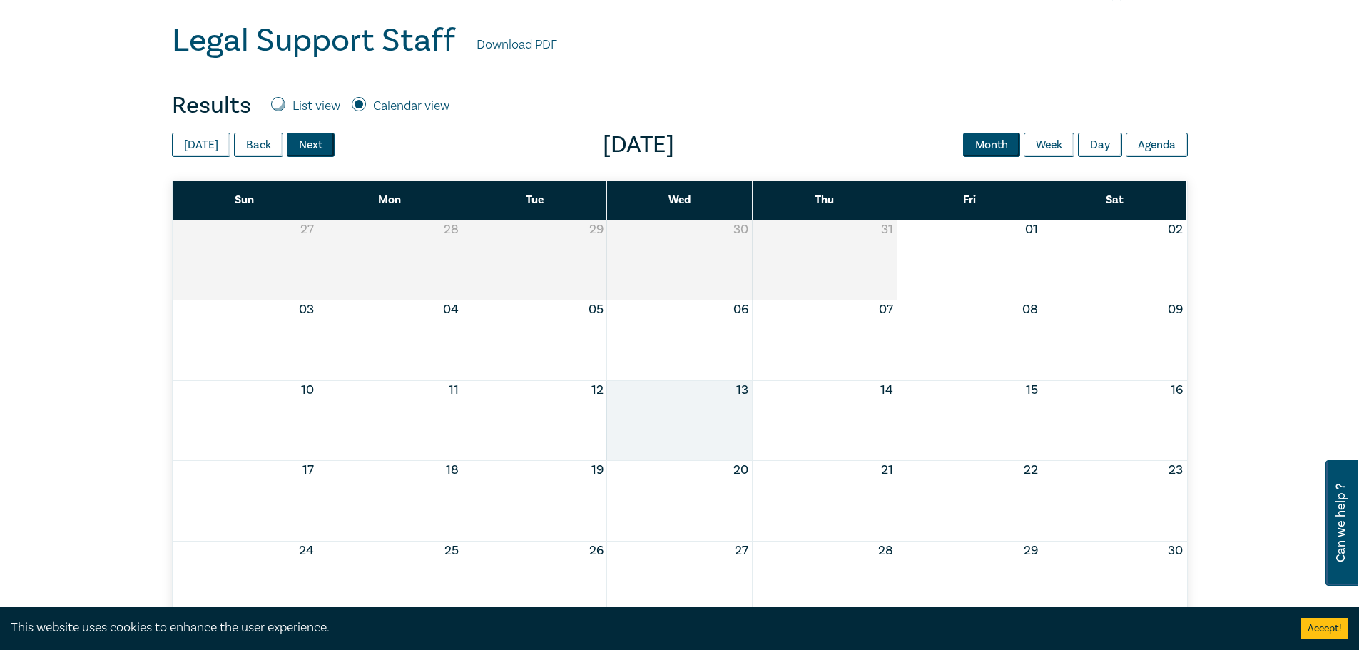
click at [322, 149] on button "Next" at bounding box center [311, 145] width 48 height 24
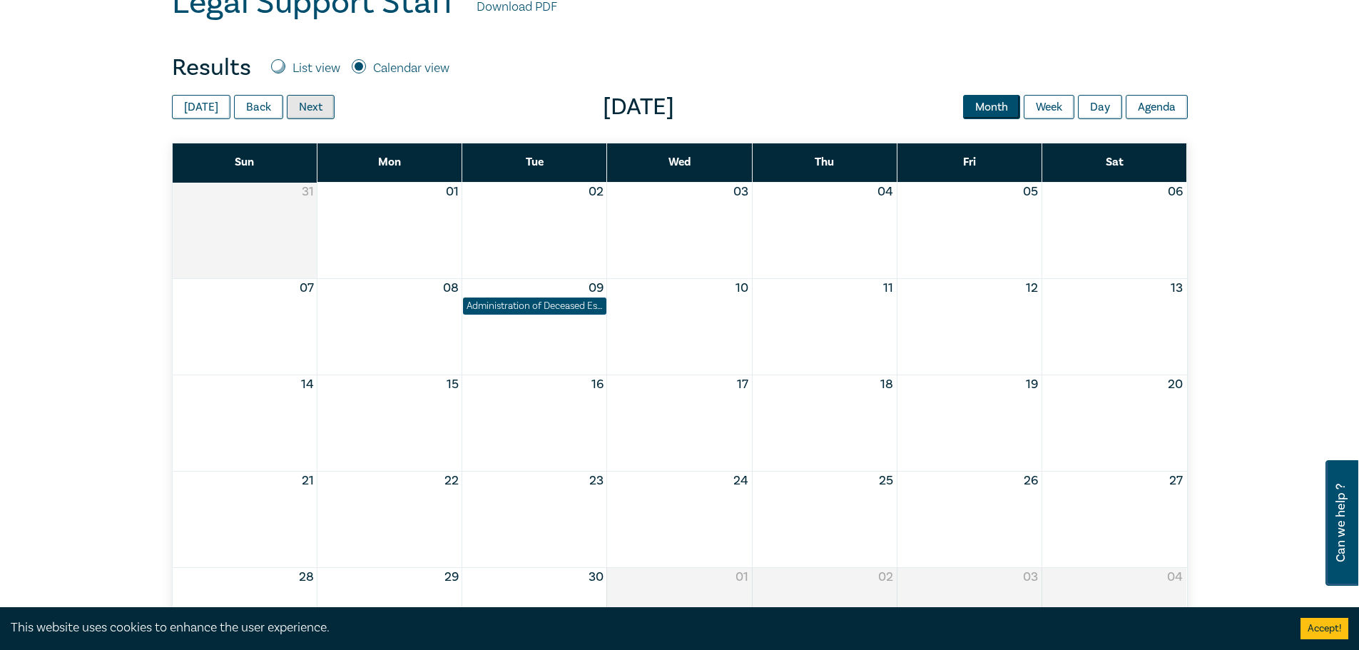
scroll to position [406, 0]
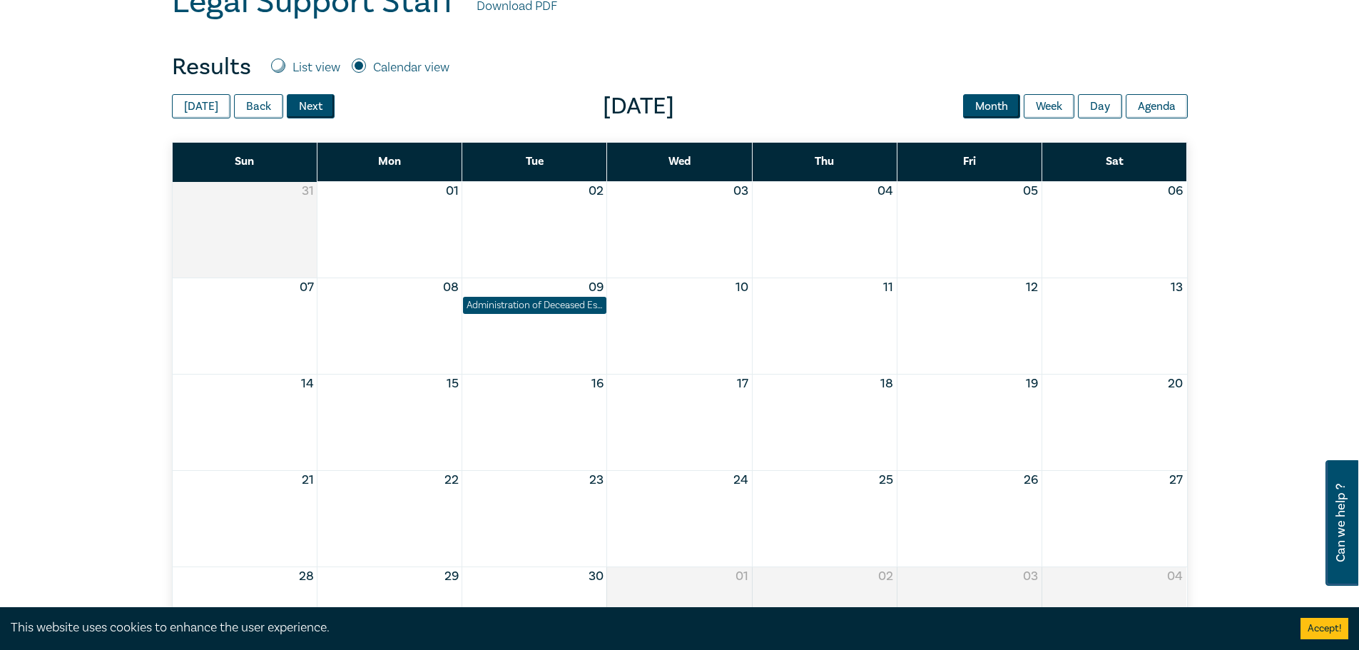
click at [304, 111] on button "Next" at bounding box center [311, 106] width 48 height 24
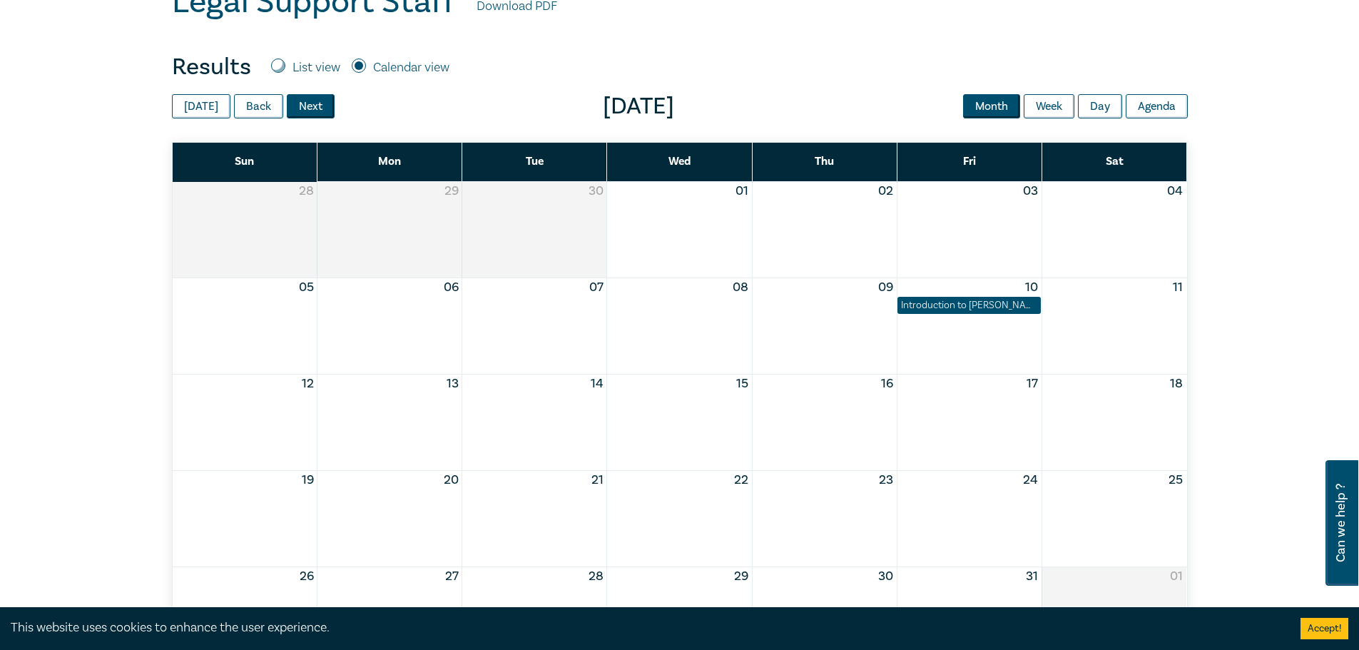
click at [309, 113] on button "Next" at bounding box center [311, 106] width 48 height 24
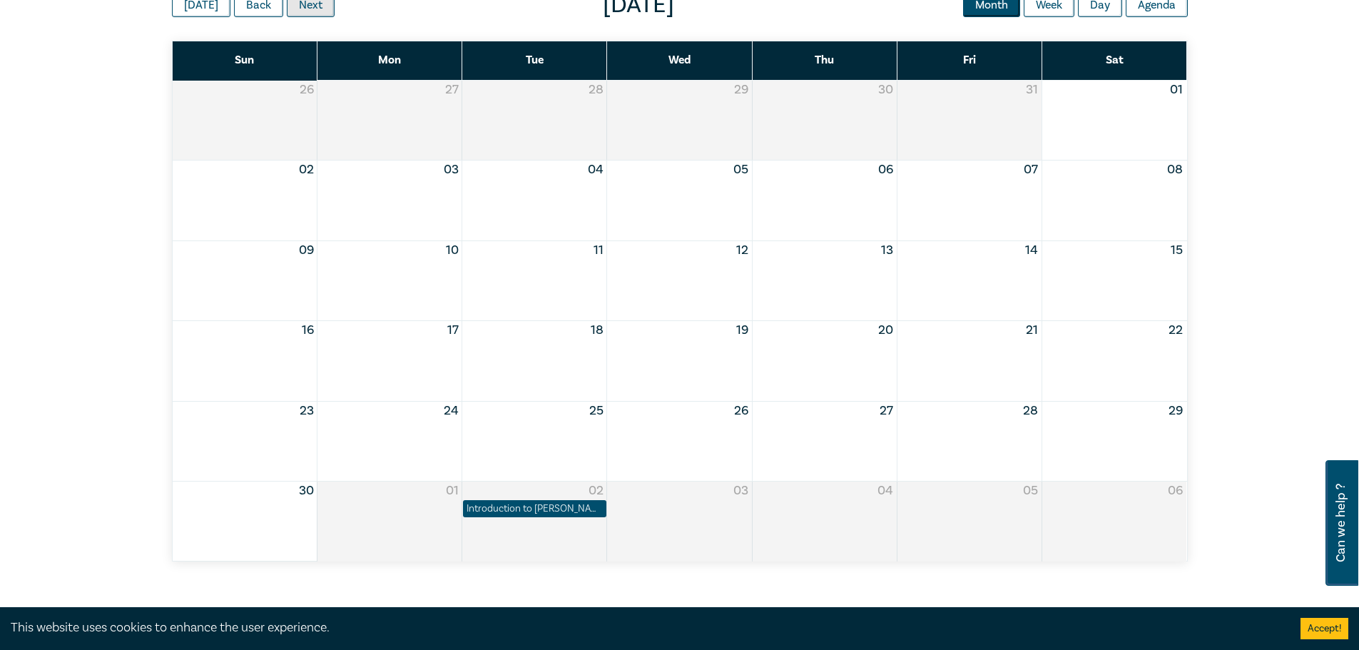
scroll to position [508, 0]
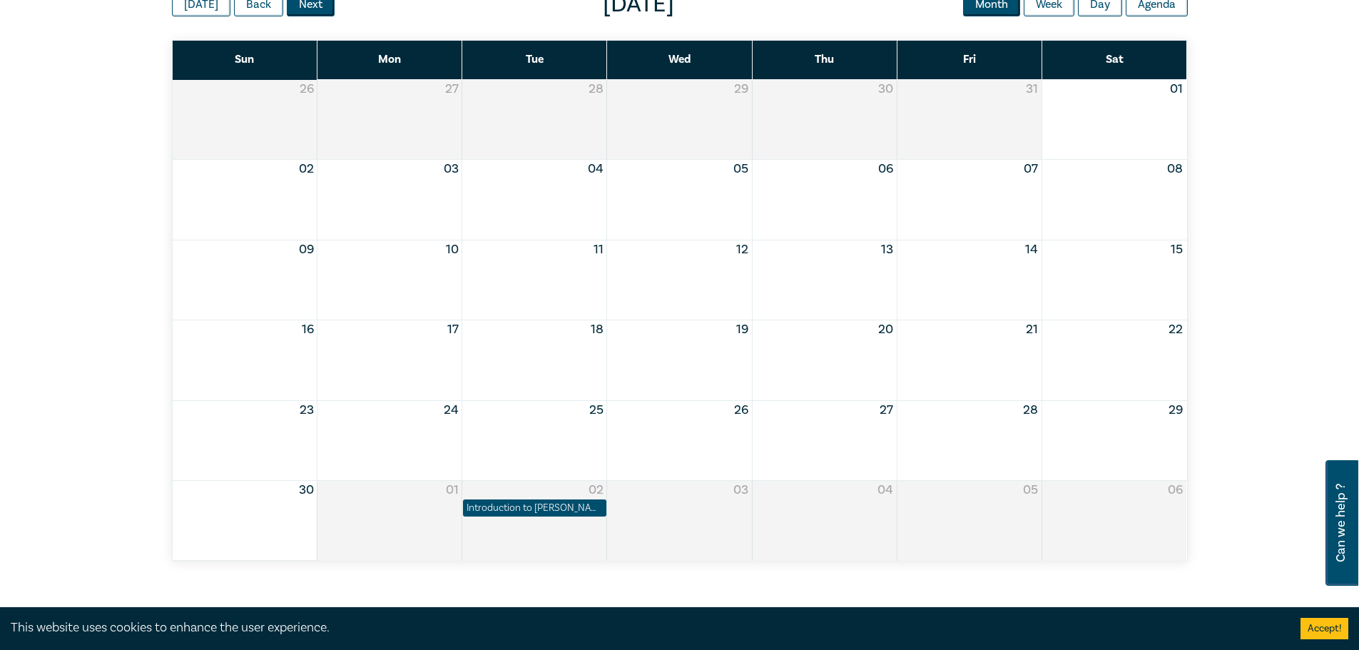
click at [306, 11] on button "Next" at bounding box center [311, 4] width 48 height 24
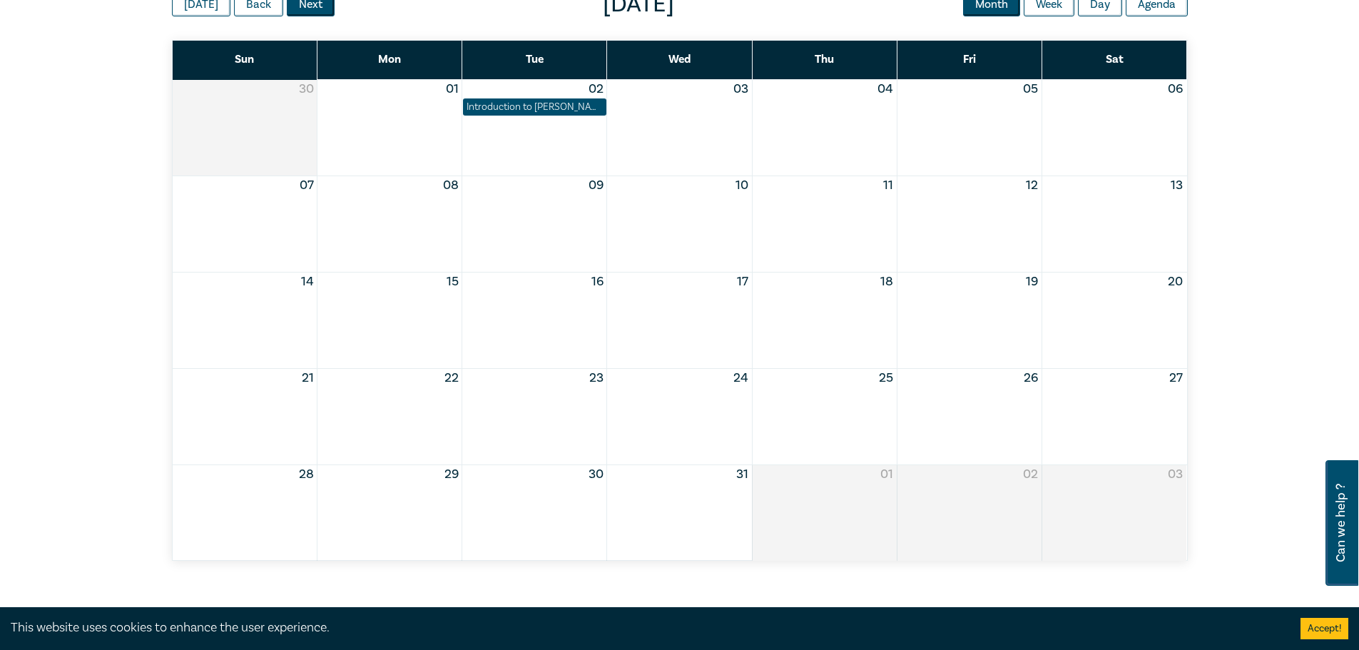
click at [306, 11] on button "Next" at bounding box center [311, 4] width 48 height 24
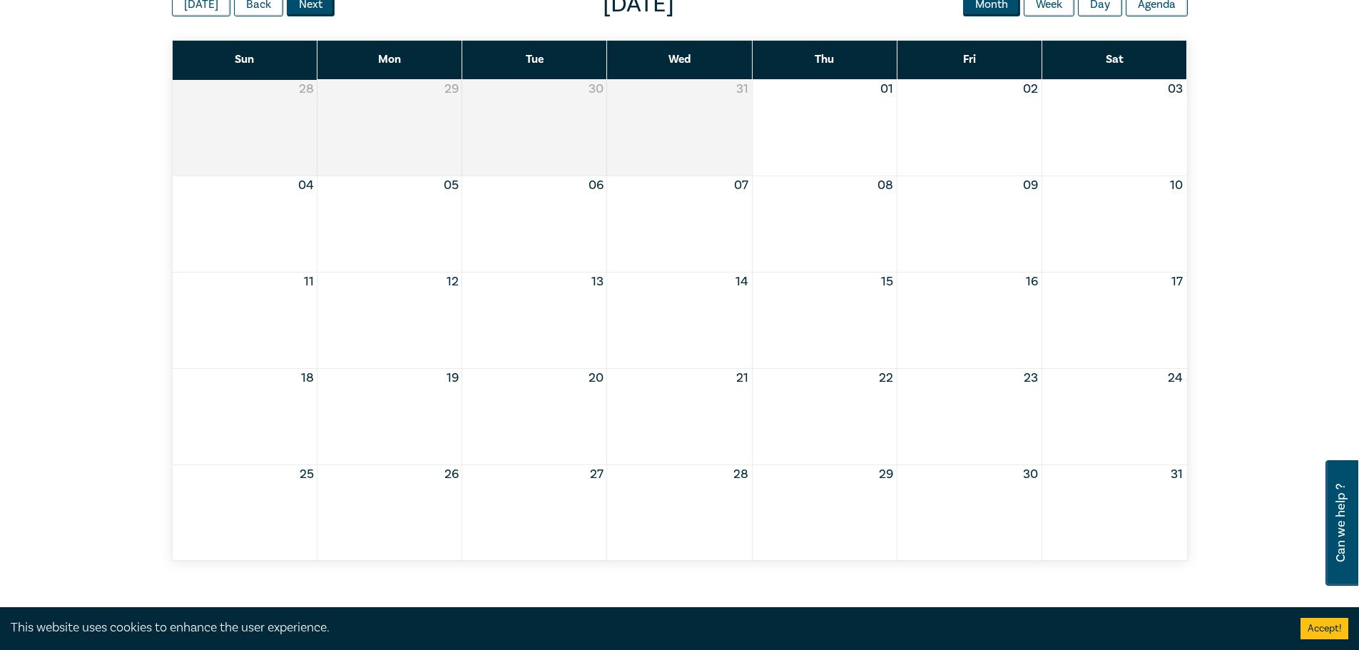
click at [306, 11] on button "Next" at bounding box center [311, 4] width 48 height 24
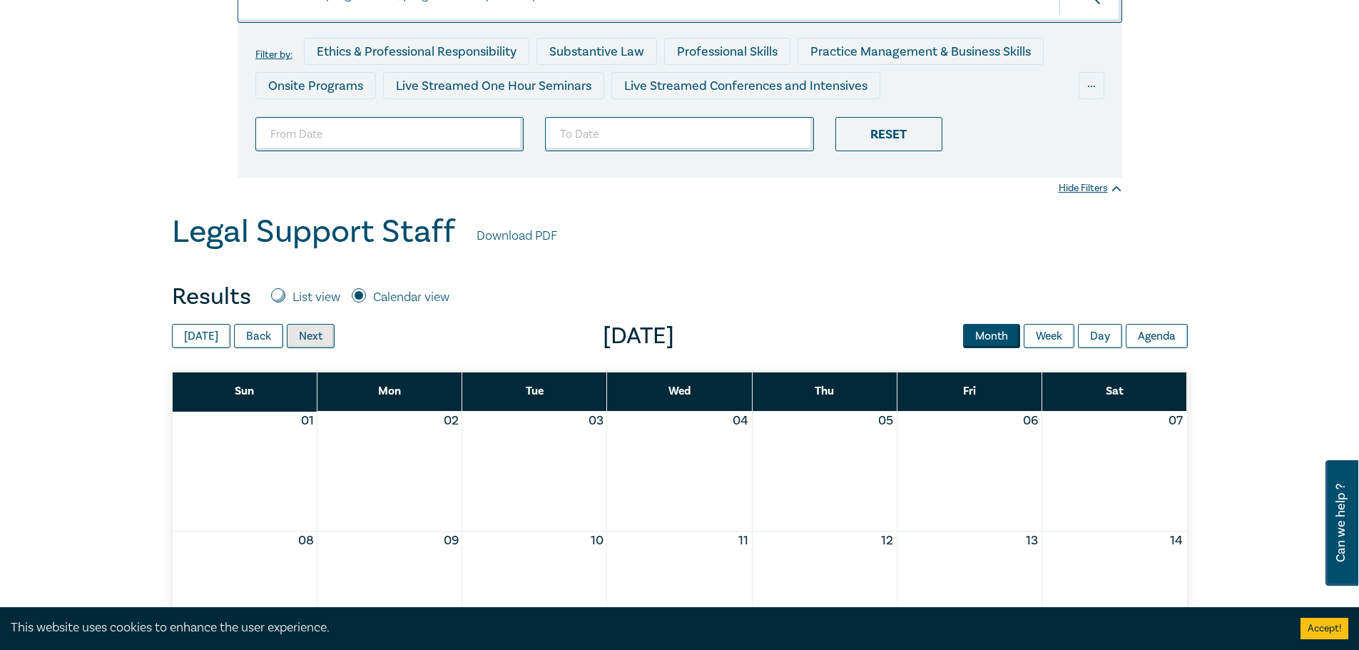
scroll to position [0, 0]
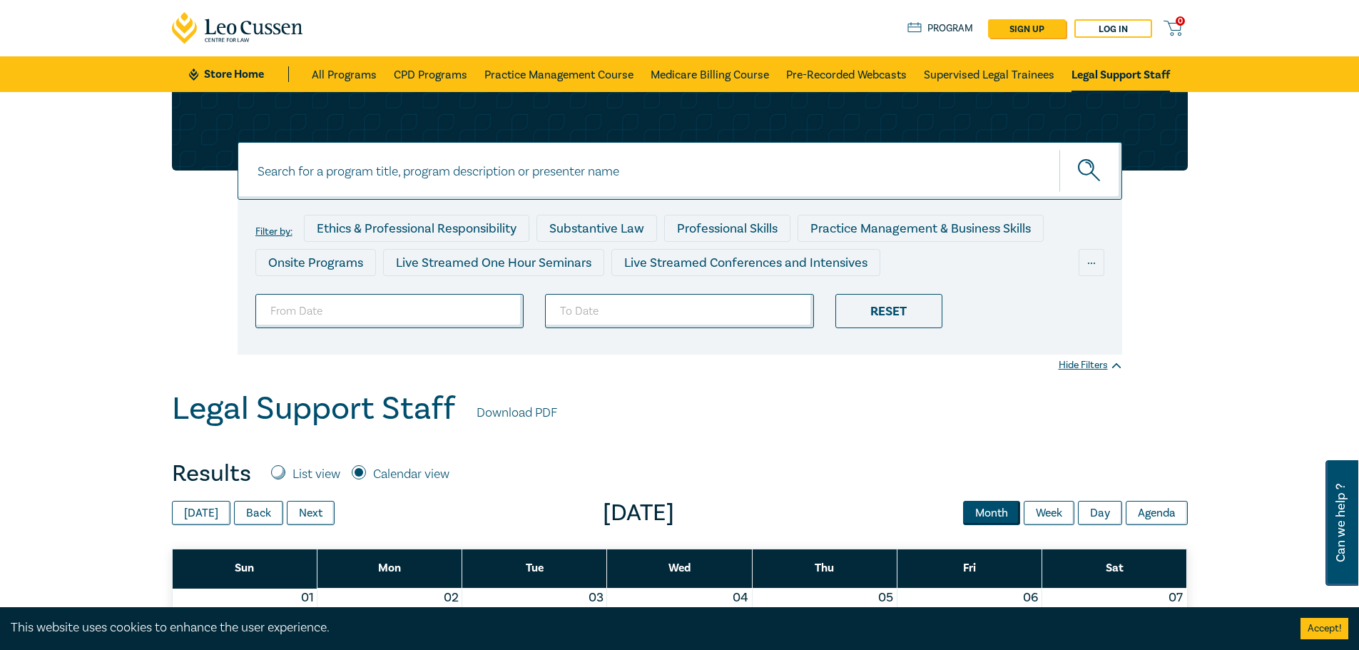
click at [489, 357] on div "Filter by: Ethics & Professional Responsibility Substantive Law Professional Sk…" at bounding box center [679, 241] width 1359 height 298
